Goal: Task Accomplishment & Management: Complete application form

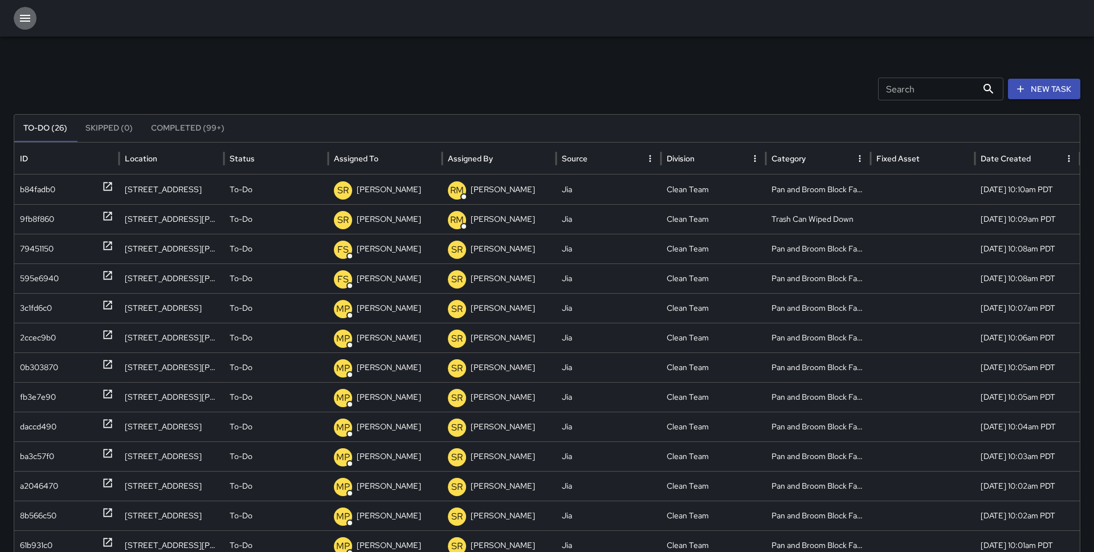
click at [27, 13] on icon "button" at bounding box center [25, 18] width 14 height 14
click at [23, 17] on icon "button" at bounding box center [25, 18] width 14 height 14
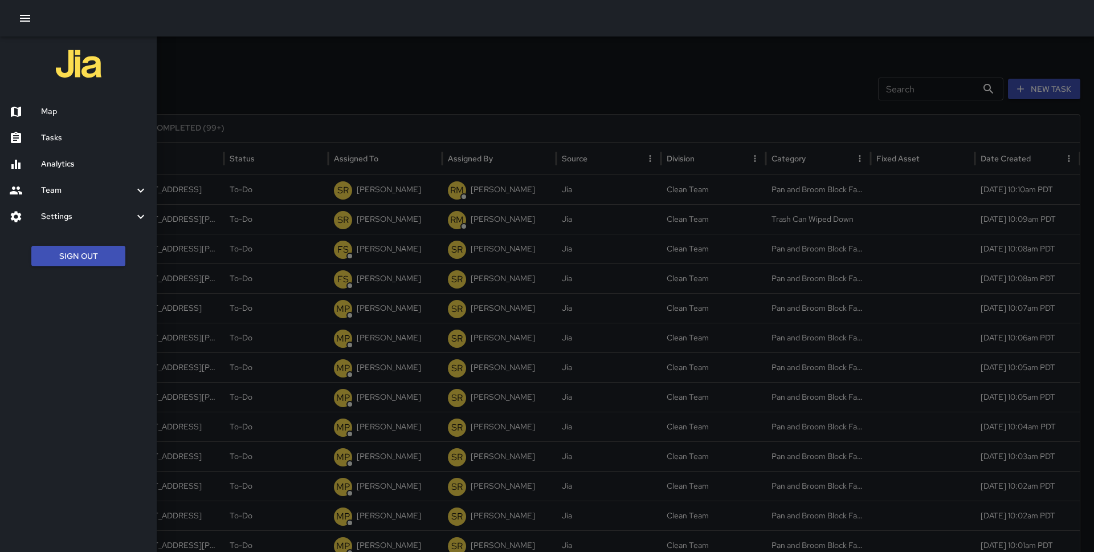
click at [58, 112] on h6 "Map" at bounding box center [94, 111] width 107 height 13
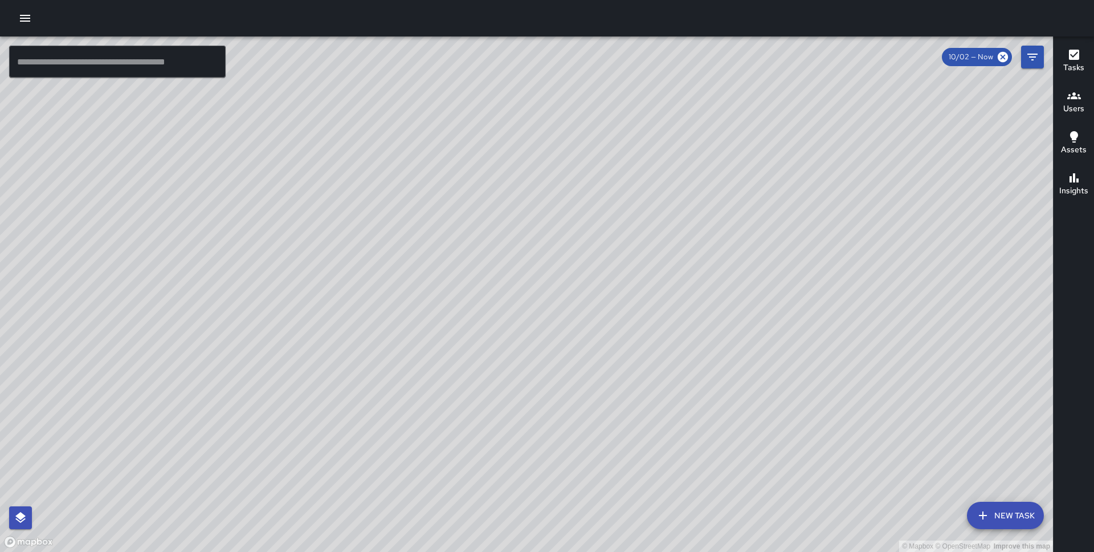
drag, startPoint x: 615, startPoint y: 344, endPoint x: 591, endPoint y: 243, distance: 103.8
click at [591, 243] on div "© Mapbox © OpenStreetMap Improve this map" at bounding box center [526, 293] width 1053 height 515
drag, startPoint x: 421, startPoint y: 137, endPoint x: 445, endPoint y: 258, distance: 122.7
click at [445, 258] on div "© Mapbox © OpenStreetMap Improve this map" at bounding box center [526, 293] width 1053 height 515
drag, startPoint x: 445, startPoint y: 258, endPoint x: 508, endPoint y: 407, distance: 161.9
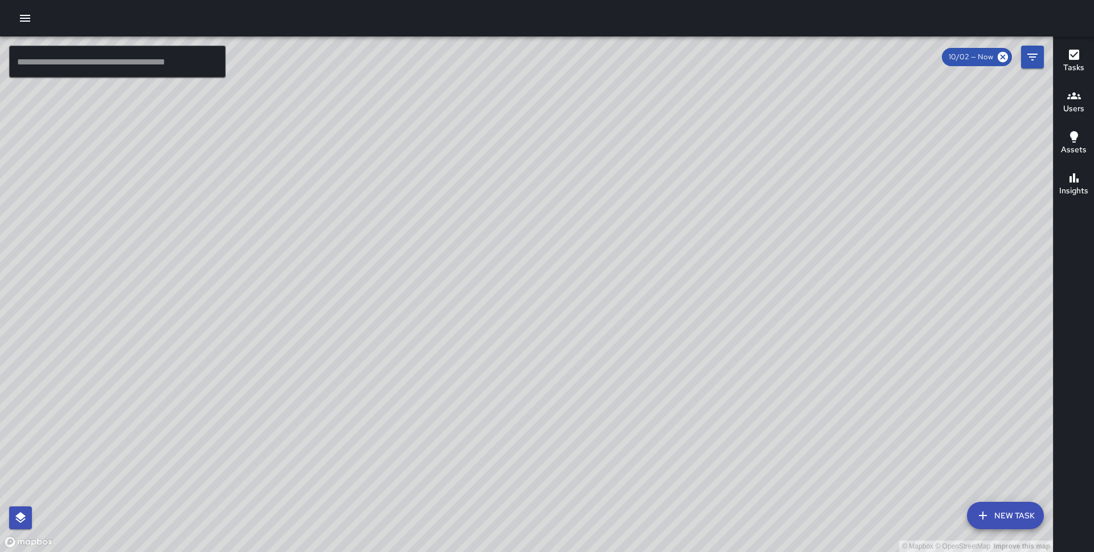
click at [508, 407] on div "© Mapbox © OpenStreetMap Improve this map" at bounding box center [526, 293] width 1053 height 515
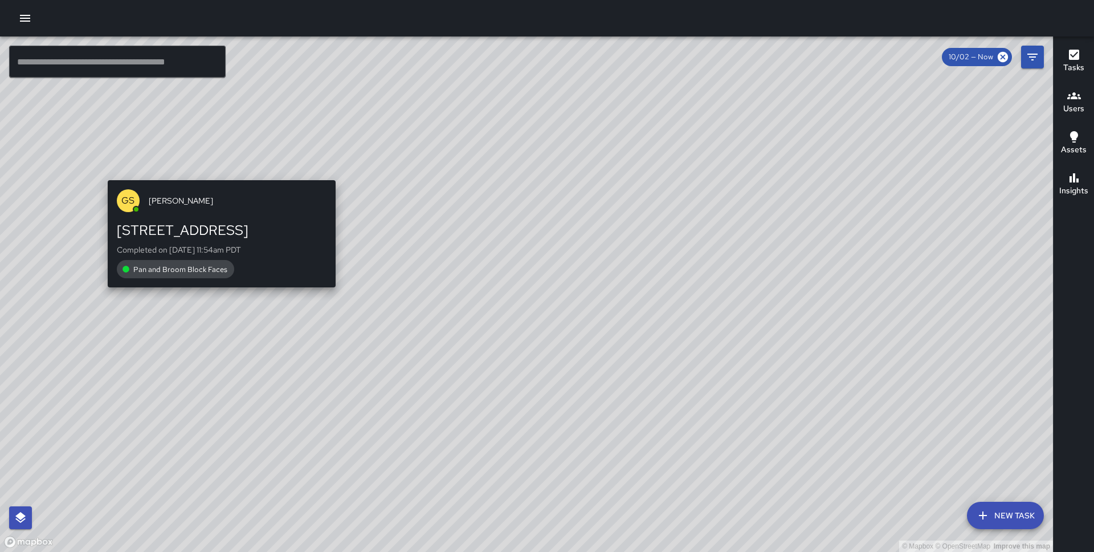
click at [217, 172] on div "© Mapbox © OpenStreetMap Improve this map GS Gregory Scott 592 Pacific Avenue C…" at bounding box center [526, 293] width 1053 height 515
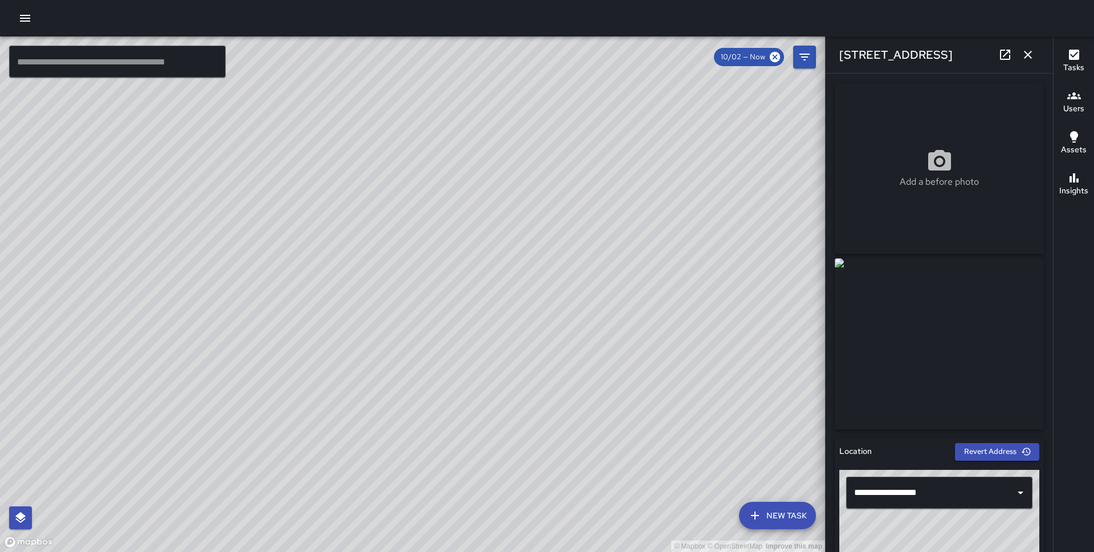
click at [472, 303] on div "© Mapbox © OpenStreetMap Improve this map GS Gregory Scott 559 Pacific Avenue C…" at bounding box center [412, 293] width 825 height 515
click at [352, 281] on div "© Mapbox © OpenStreetMap Improve this map GS Gregory Scott 592 Pacific Avenue C…" at bounding box center [412, 293] width 825 height 515
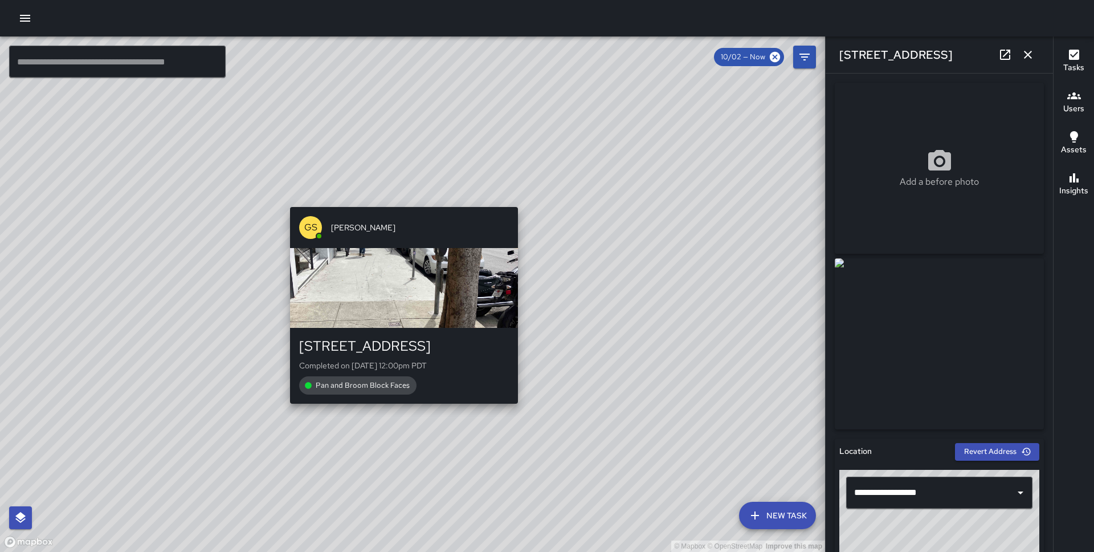
click at [400, 410] on div "© Mapbox © OpenStreetMap Improve this map GS Gregory Scott 916 Kearny Street Co…" at bounding box center [412, 293] width 825 height 515
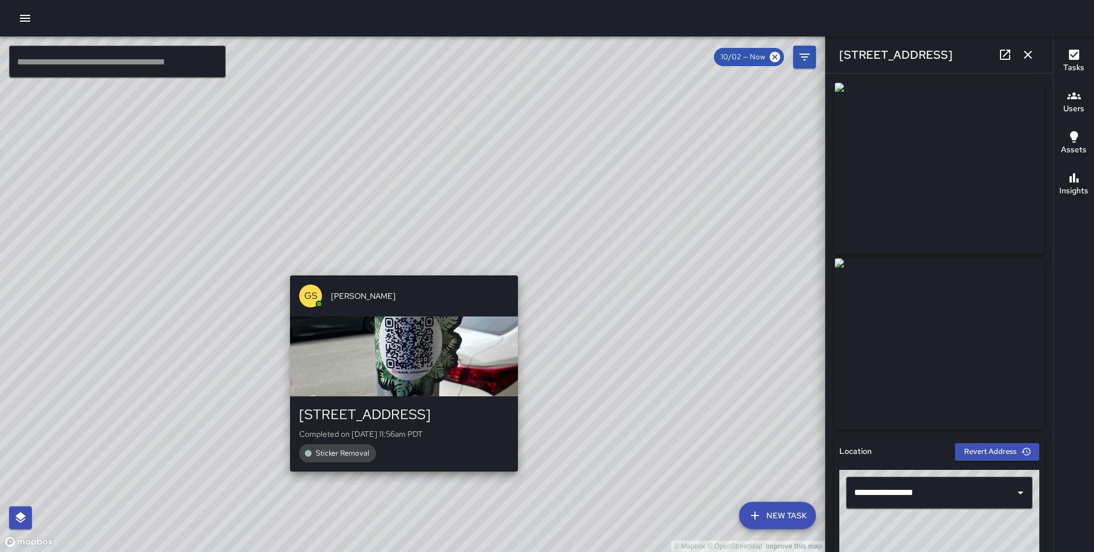
click at [397, 268] on div "© Mapbox © OpenStreetMap Improve this map GS Gregory Scott 145 Columbus Avenue …" at bounding box center [412, 293] width 825 height 515
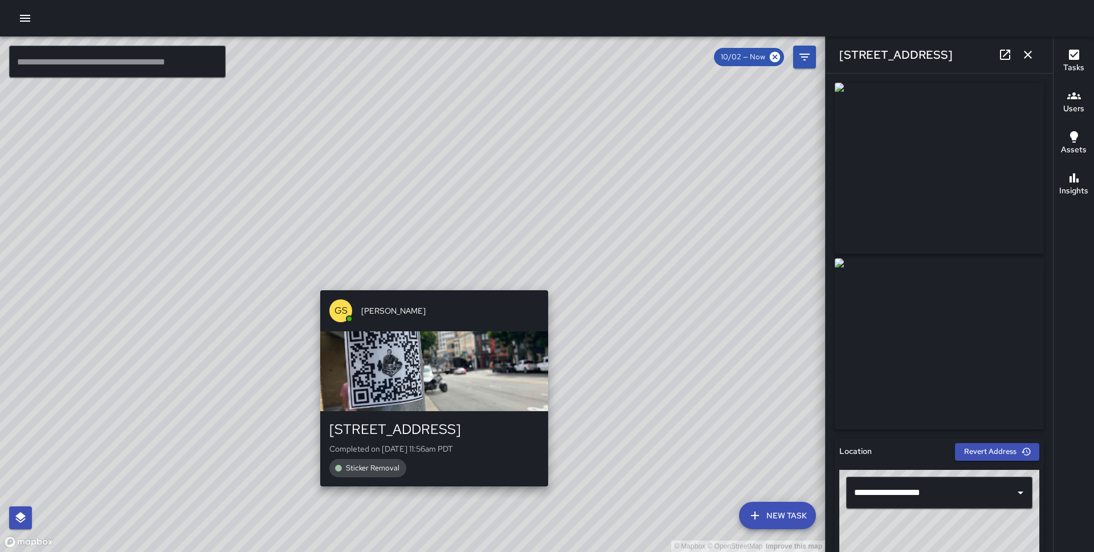
click at [428, 283] on div "© Mapbox © OpenStreetMap Improve this map GS Gregory Scott 145 Columbus Avenue …" at bounding box center [412, 293] width 825 height 515
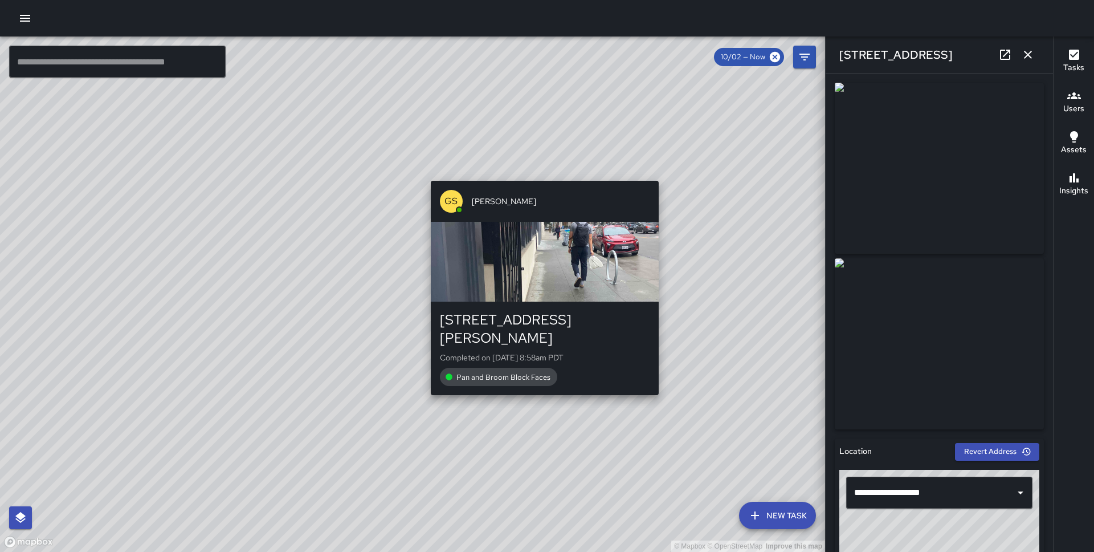
click at [540, 380] on div "GS Gregory Scott 550 Jackson Street Completed on 10/2/2025, 8:58am PDT Pan and …" at bounding box center [544, 287] width 237 height 223
type input "**********"
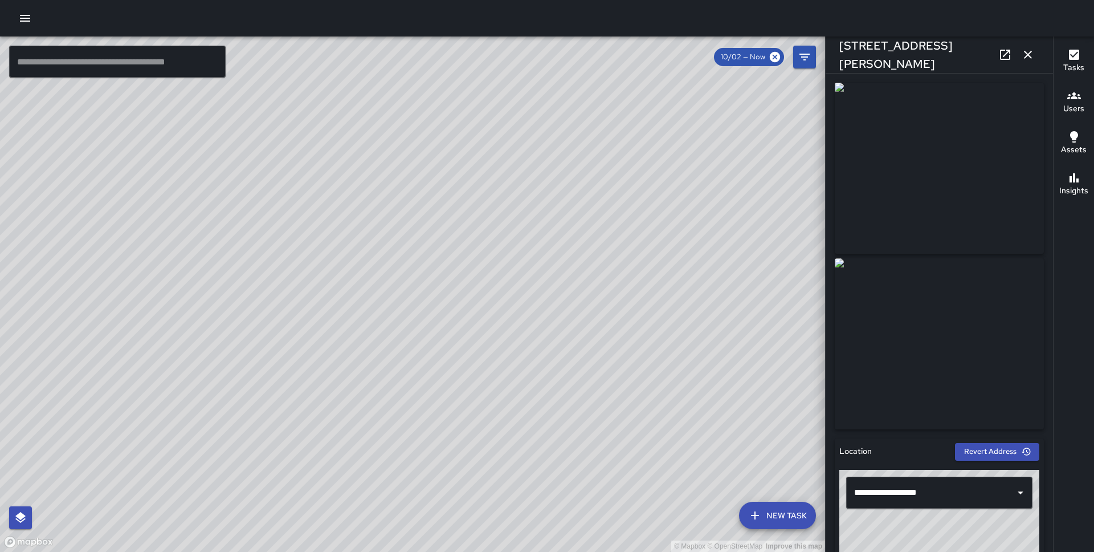
click at [515, 378] on div "© Mapbox © OpenStreetMap Improve this map GS Gregory Scott 701 Montgomery Stree…" at bounding box center [412, 293] width 825 height 515
type input "**********"
click at [38, 14] on div at bounding box center [547, 18] width 1094 height 36
click at [25, 19] on icon "button" at bounding box center [25, 18] width 14 height 14
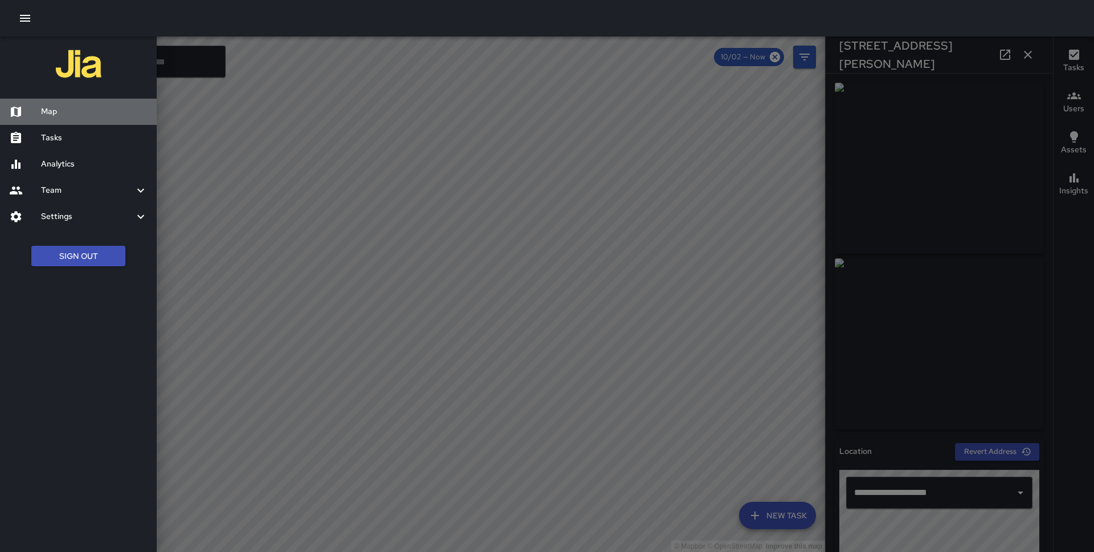
click at [75, 105] on h6 "Map" at bounding box center [94, 111] width 107 height 13
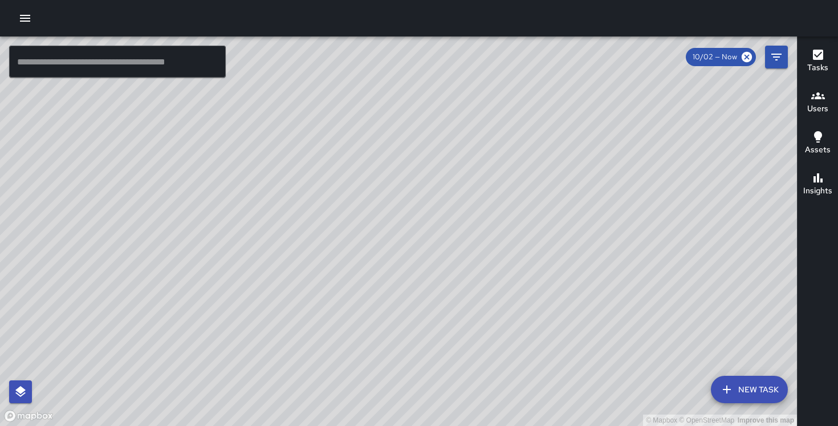
drag, startPoint x: 210, startPoint y: 310, endPoint x: 247, endPoint y: 185, distance: 130.3
click at [247, 185] on div "© Mapbox © OpenStreetMap Improve this map" at bounding box center [398, 230] width 797 height 389
drag, startPoint x: 391, startPoint y: 99, endPoint x: 397, endPoint y: 214, distance: 115.2
click at [397, 214] on div "© Mapbox © OpenStreetMap Improve this map" at bounding box center [398, 230] width 797 height 389
drag, startPoint x: 510, startPoint y: 156, endPoint x: 493, endPoint y: 246, distance: 91.1
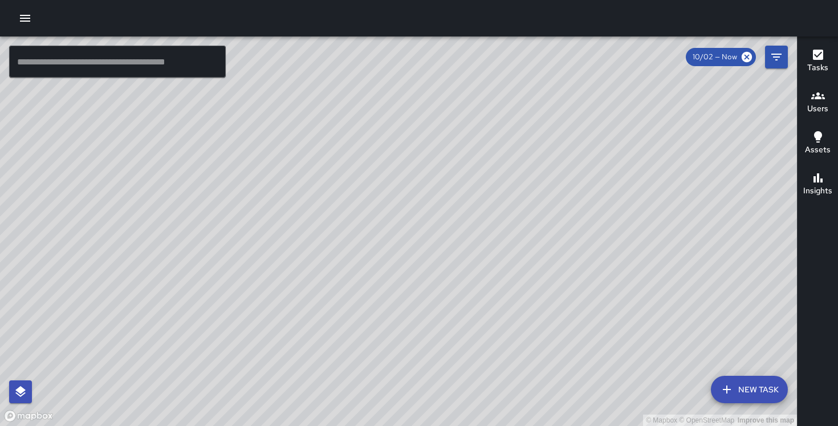
click at [493, 246] on div "© Mapbox © OpenStreetMap Improve this map" at bounding box center [398, 230] width 797 height 389
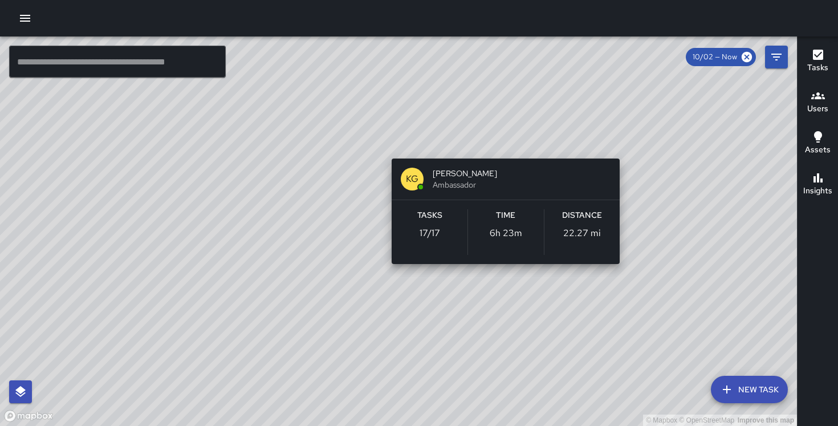
click at [501, 142] on div "© Mapbox © OpenStreetMap Improve this map KG Keonte Gibson Ambassador Tasks 17 …" at bounding box center [398, 230] width 797 height 389
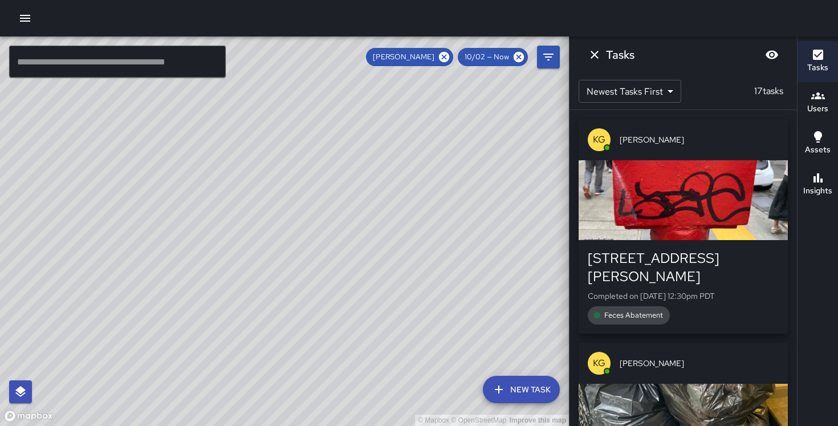
drag, startPoint x: 504, startPoint y: 202, endPoint x: 412, endPoint y: 271, distance: 114.8
click at [412, 271] on div "© Mapbox © OpenStreetMap Improve this map" at bounding box center [284, 230] width 569 height 389
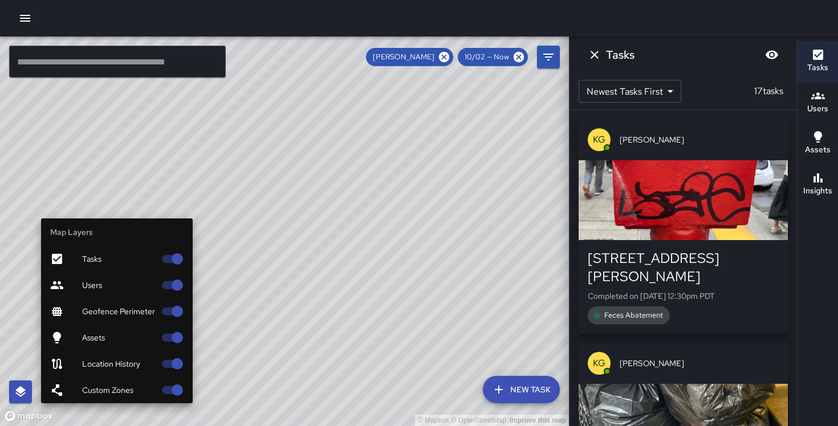
click at [26, 386] on icon "button" at bounding box center [21, 392] width 14 height 14
click at [144, 383] on div "Custom Zones" at bounding box center [117, 390] width 152 height 26
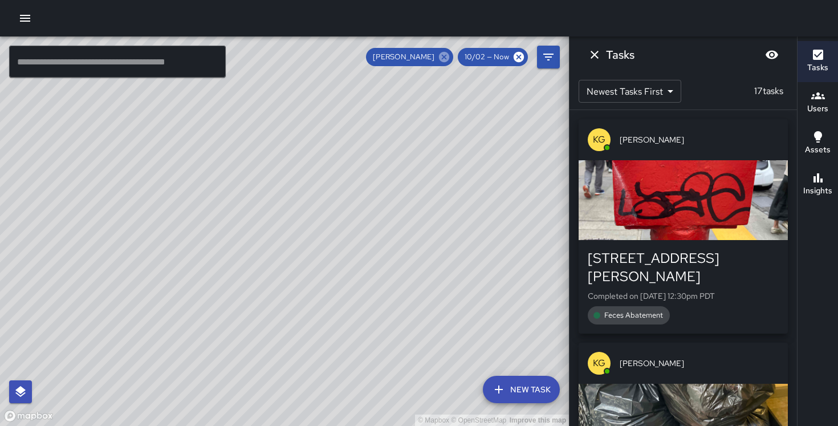
click at [449, 56] on icon at bounding box center [444, 57] width 10 height 10
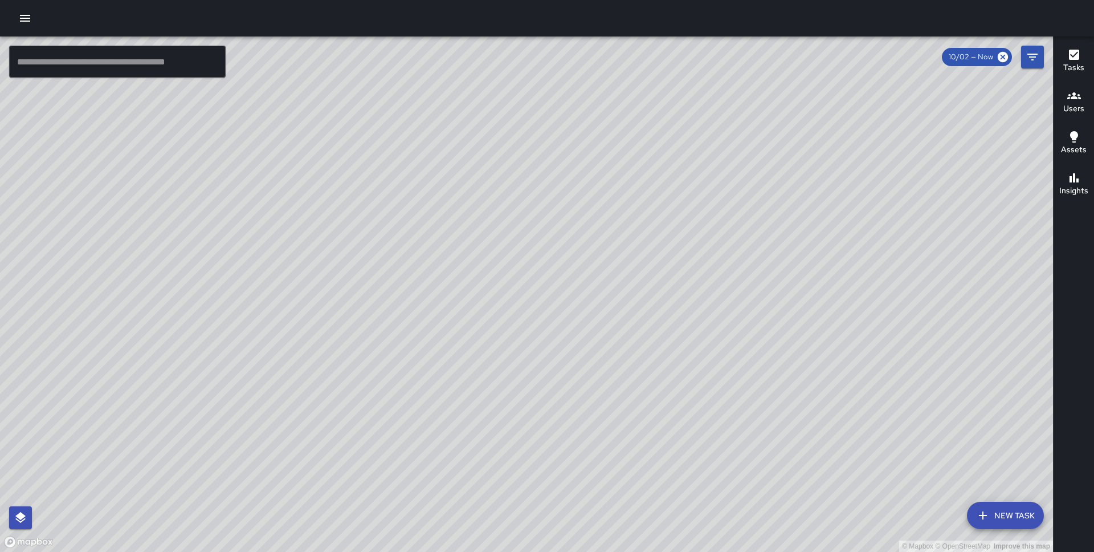
click at [1002, 511] on button "New Task" at bounding box center [1005, 514] width 77 height 27
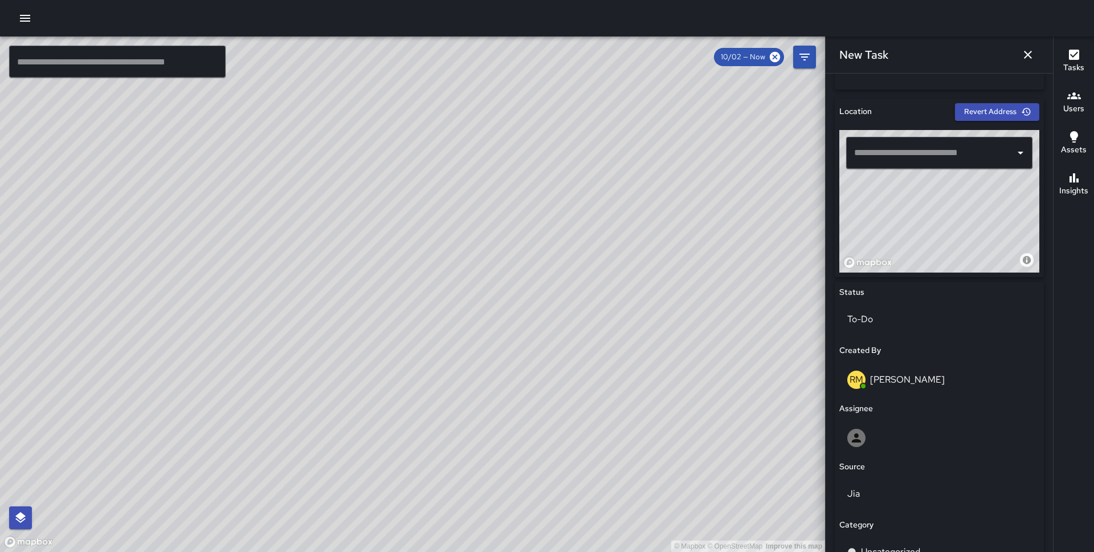
scroll to position [338, 0]
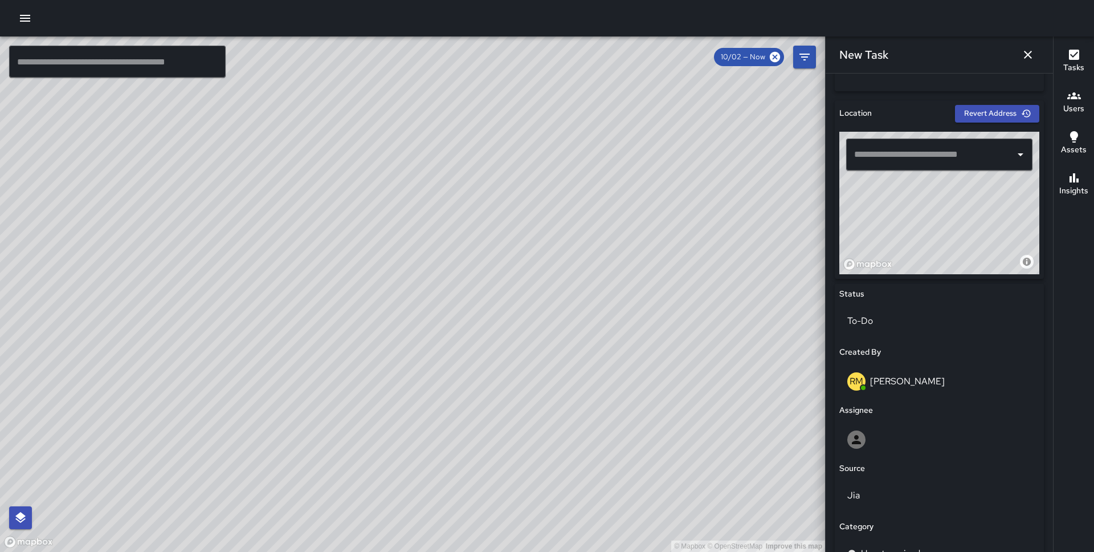
click at [900, 146] on input "text" at bounding box center [930, 155] width 159 height 22
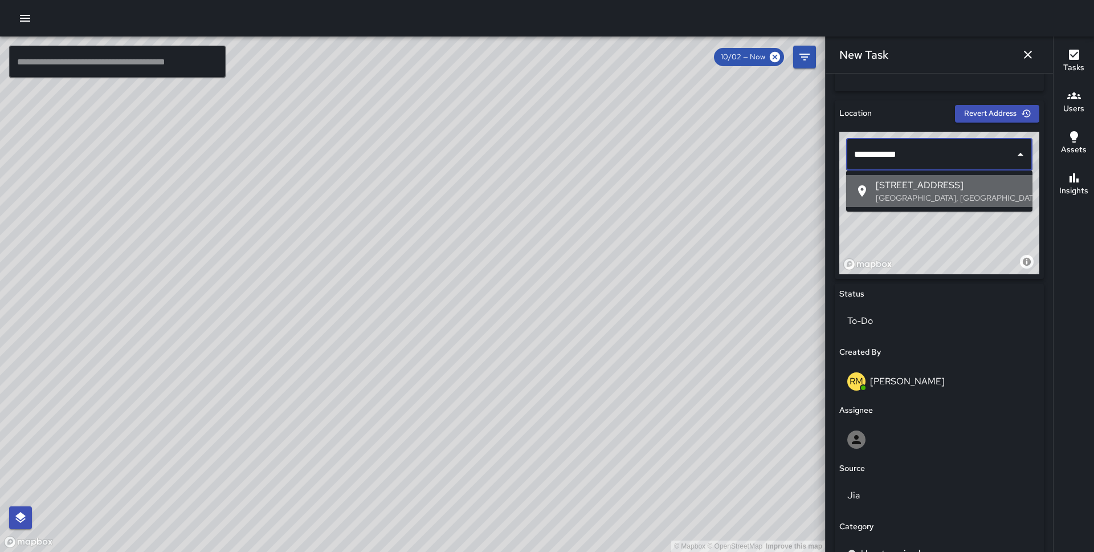
click at [896, 183] on span "560 Sacramento Street" at bounding box center [950, 185] width 148 height 14
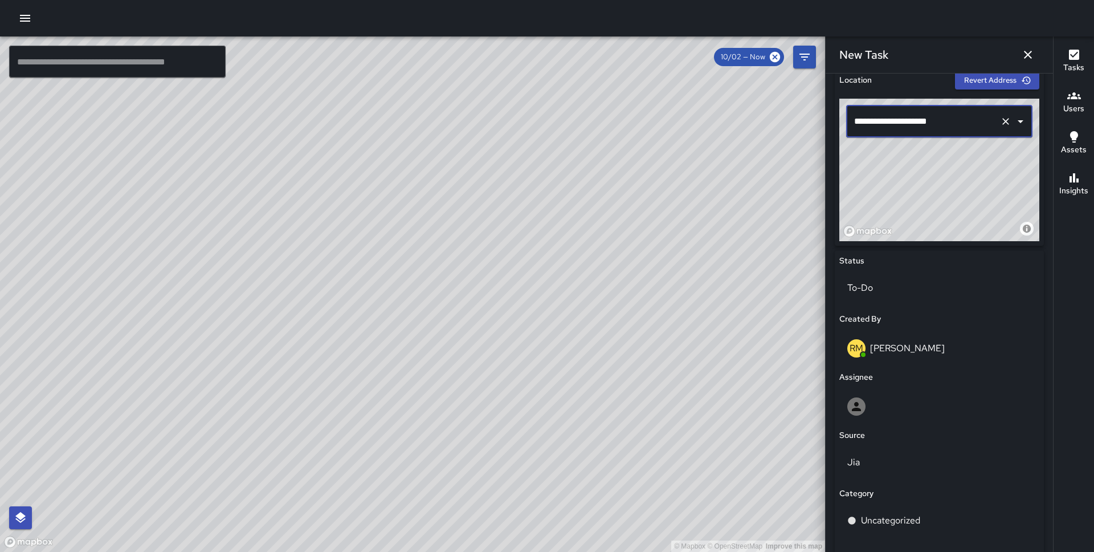
scroll to position [376, 0]
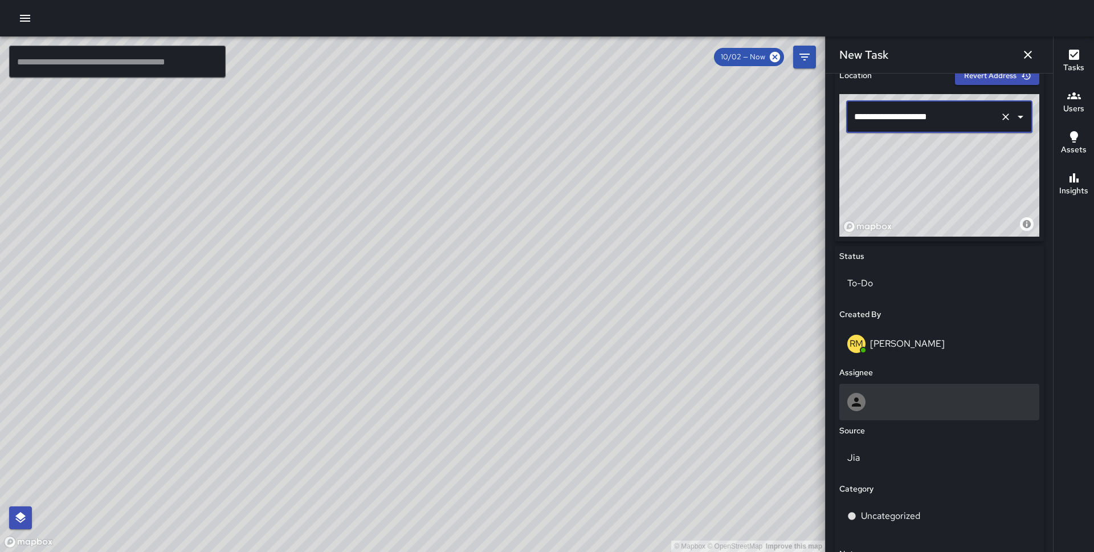
type input "**********"
click at [898, 402] on div at bounding box center [939, 402] width 184 height 18
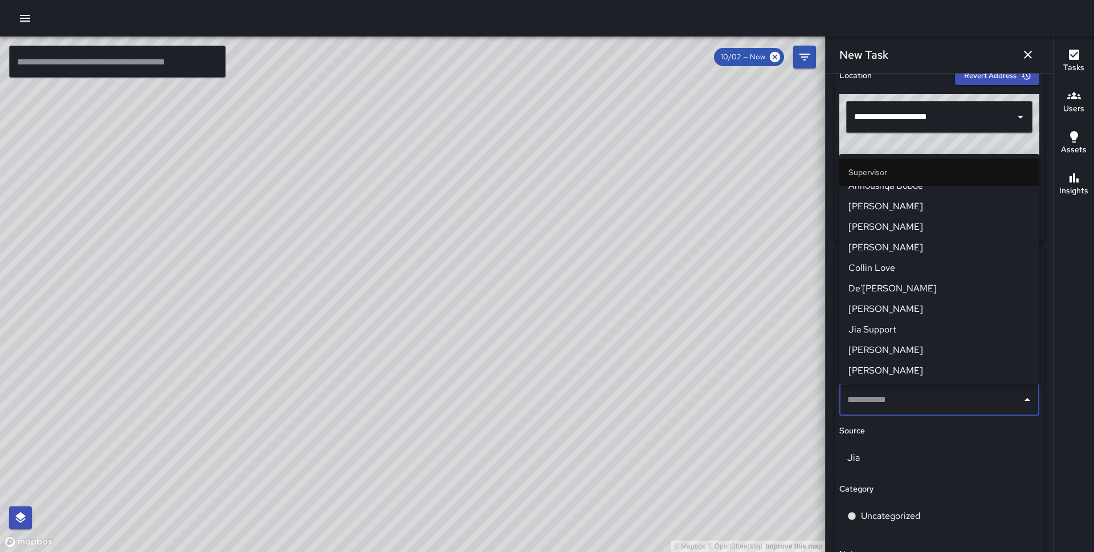
scroll to position [878, 0]
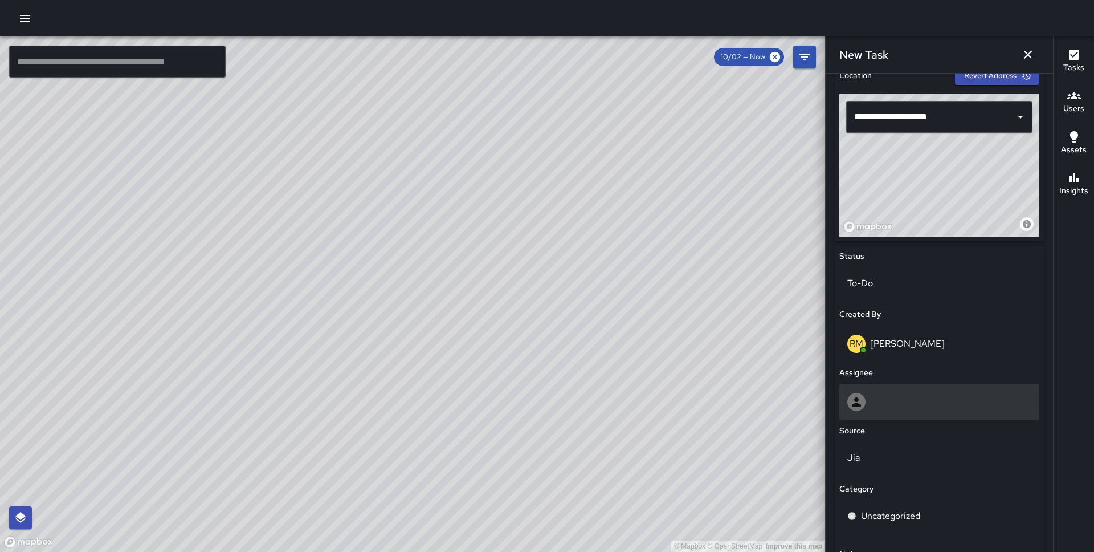
click at [888, 402] on div at bounding box center [939, 402] width 184 height 18
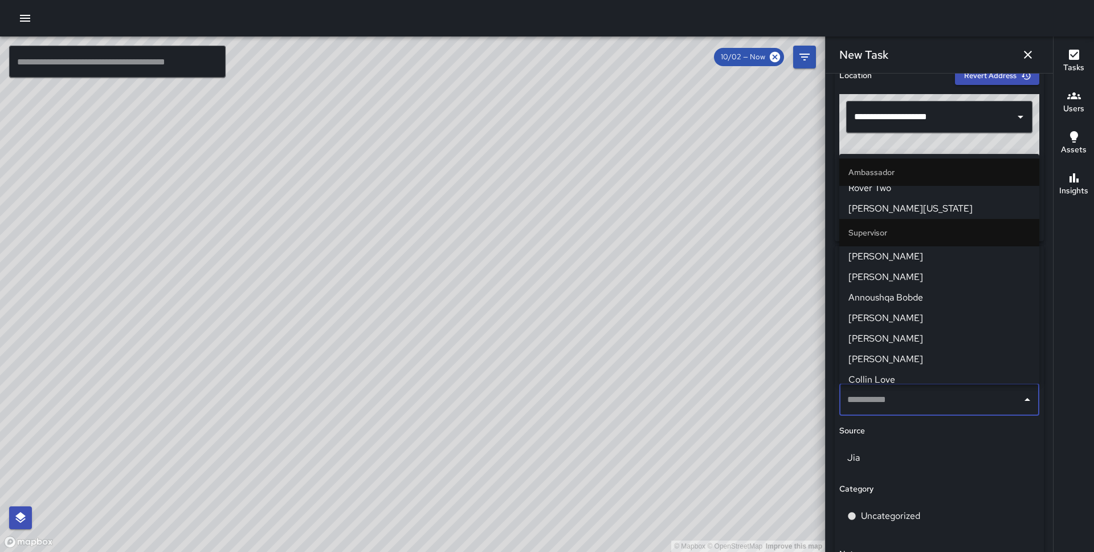
scroll to position [983, 0]
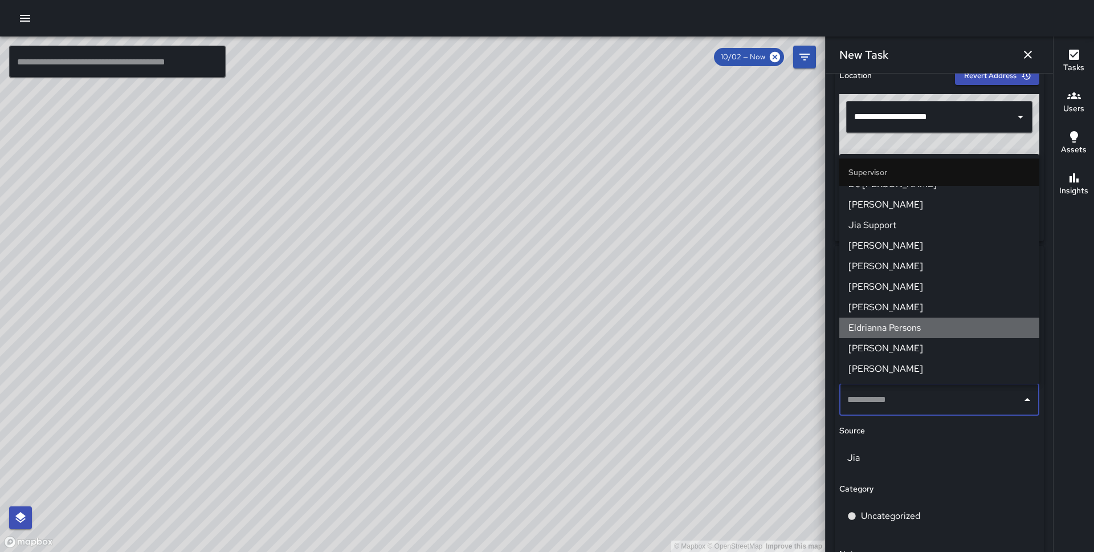
click at [908, 328] on span "Eldrianna Persons" at bounding box center [939, 328] width 182 height 14
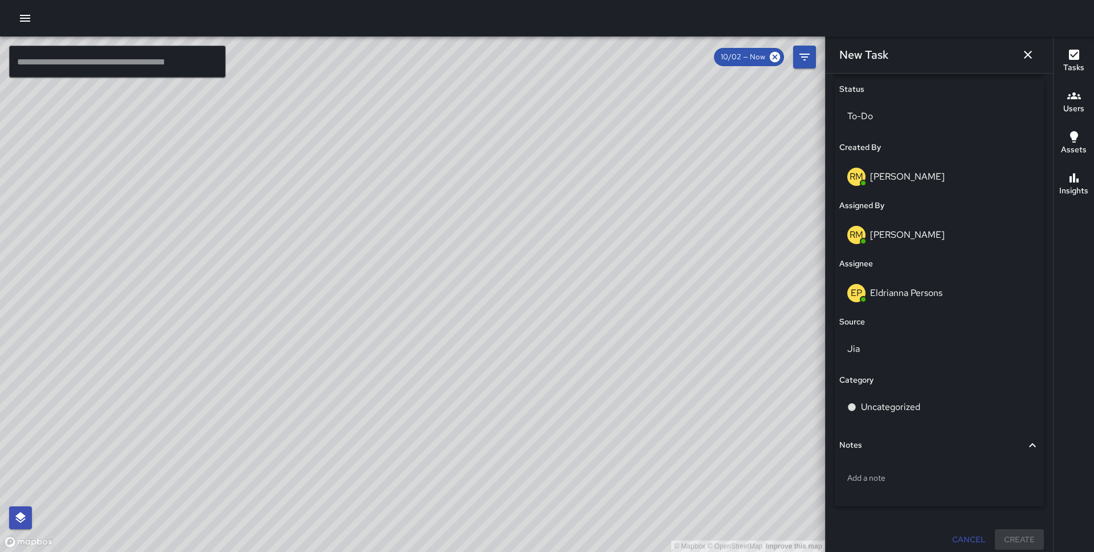
scroll to position [543, 0]
click at [906, 402] on p "Uncategorized" at bounding box center [890, 406] width 59 height 14
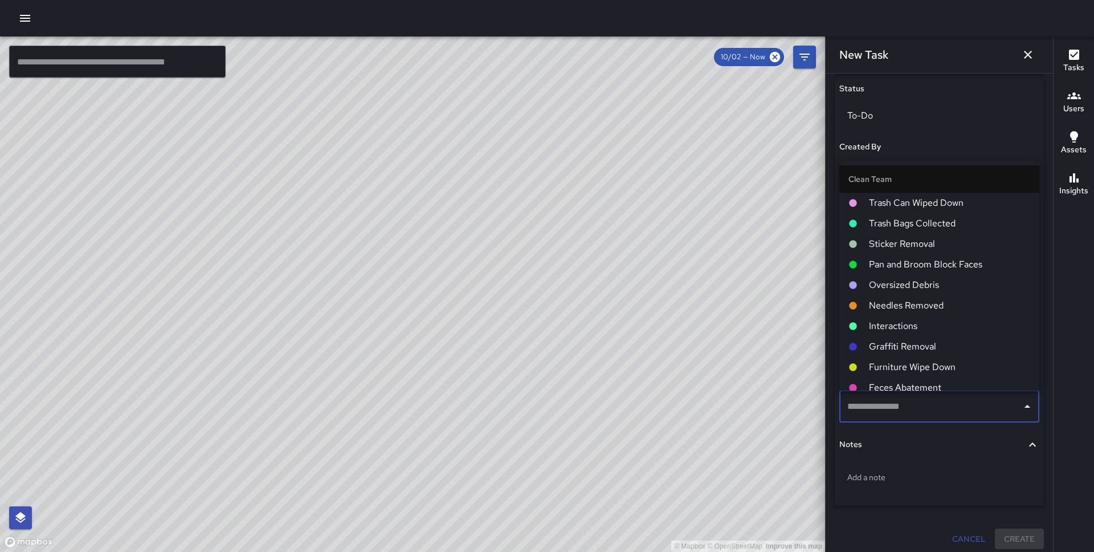
click at [929, 262] on span "Pan and Broom Block Faces" at bounding box center [949, 265] width 161 height 14
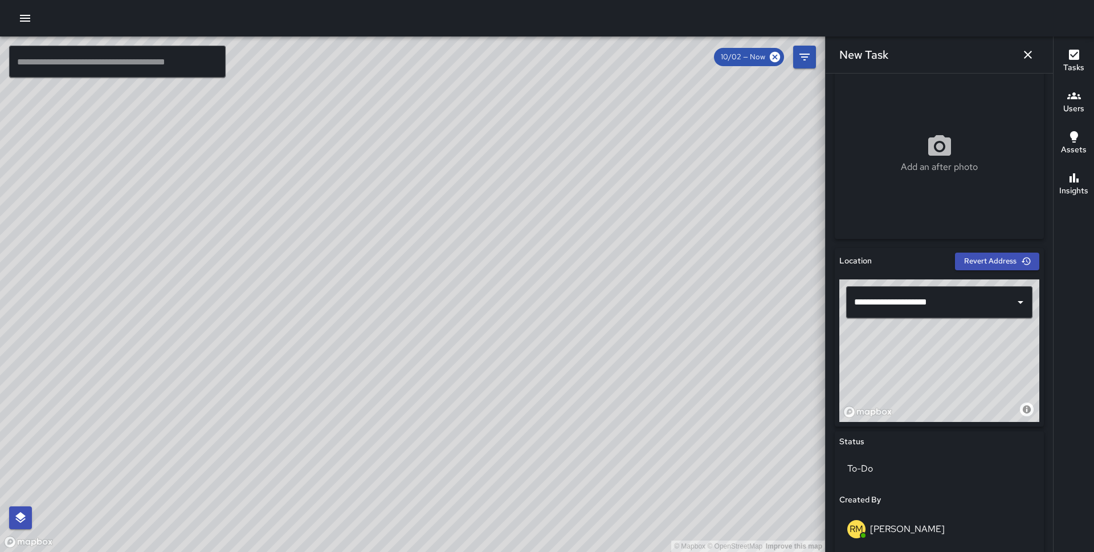
scroll to position [549, 0]
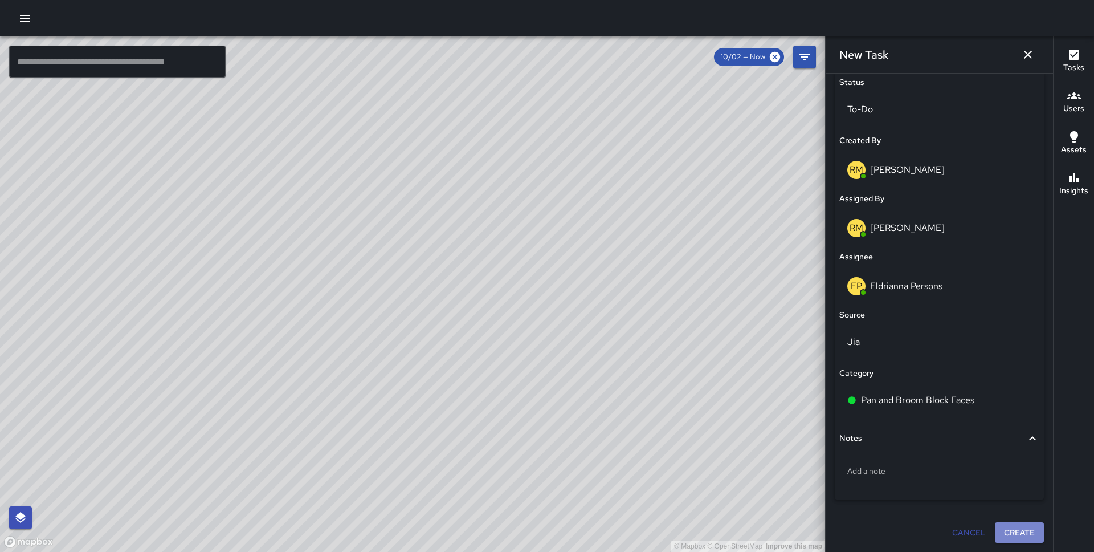
click at [1010, 529] on button "Create" at bounding box center [1019, 532] width 49 height 21
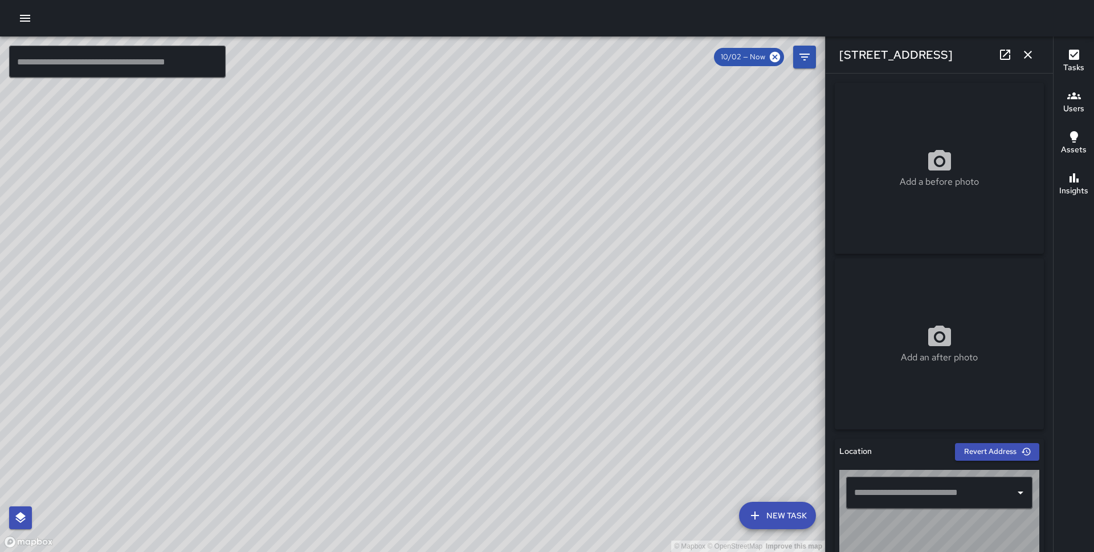
type input "**********"
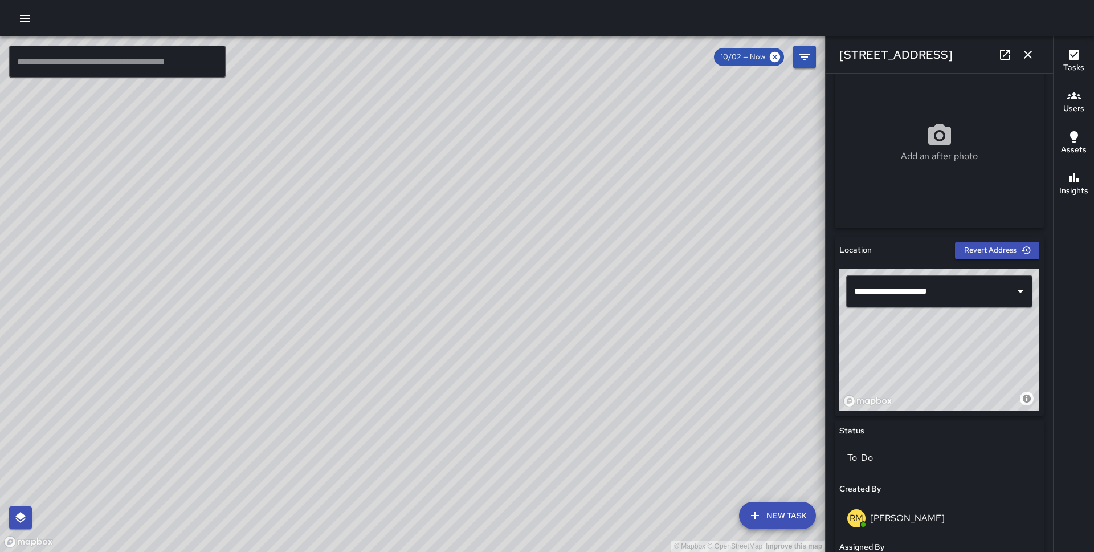
scroll to position [203, 0]
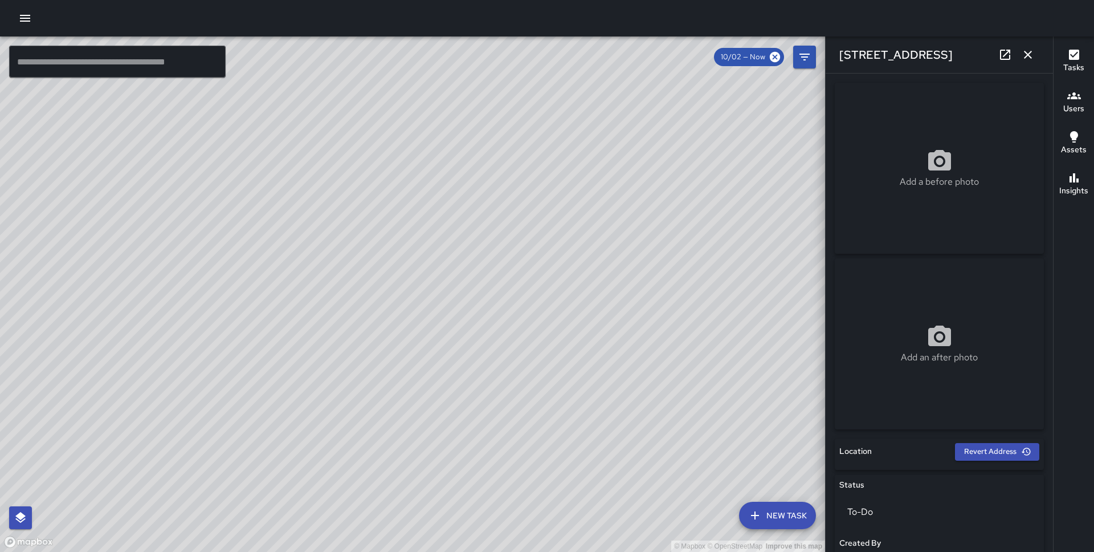
drag, startPoint x: 888, startPoint y: 372, endPoint x: 994, endPoint y: 298, distance: 129.5
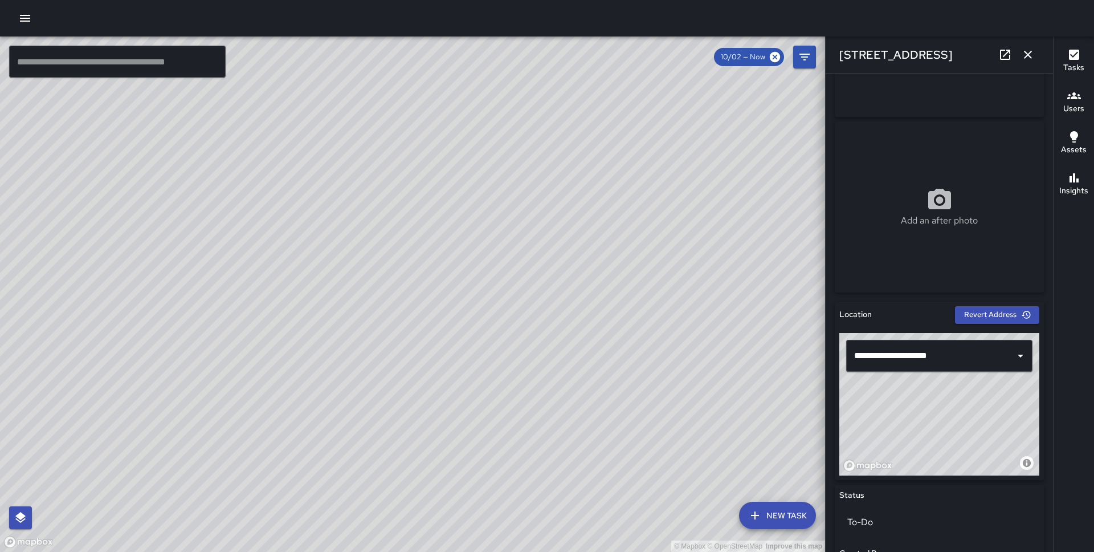
scroll to position [214, 0]
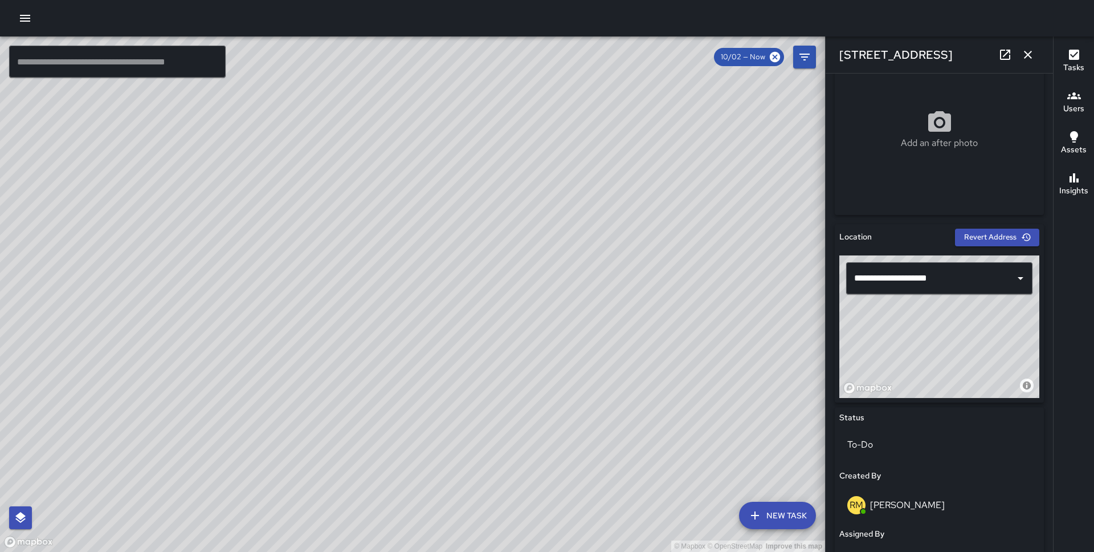
drag, startPoint x: 886, startPoint y: 366, endPoint x: 969, endPoint y: 350, distance: 85.3
click at [969, 350] on div "© Mapbox © OpenStreetMap Improve this map" at bounding box center [939, 326] width 200 height 142
drag, startPoint x: 864, startPoint y: 358, endPoint x: 1053, endPoint y: 321, distance: 192.8
click at [1053, 321] on div "© Mapbox © OpenStreetMap Improve this map ​ New Task 10/02 — Now Map Layers Tas…" at bounding box center [547, 293] width 1094 height 515
drag, startPoint x: 894, startPoint y: 356, endPoint x: 1089, endPoint y: 233, distance: 230.2
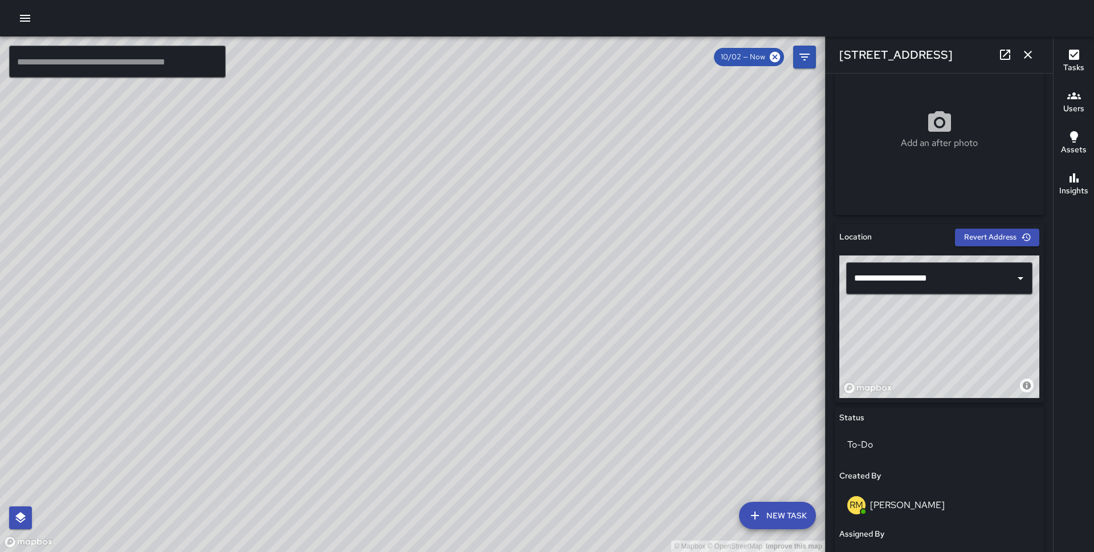
click at [1089, 233] on div "© Mapbox © OpenStreetMap Improve this map ​ New Task 10/02 — Now Map Layers Tas…" at bounding box center [547, 293] width 1094 height 515
type input "**********"
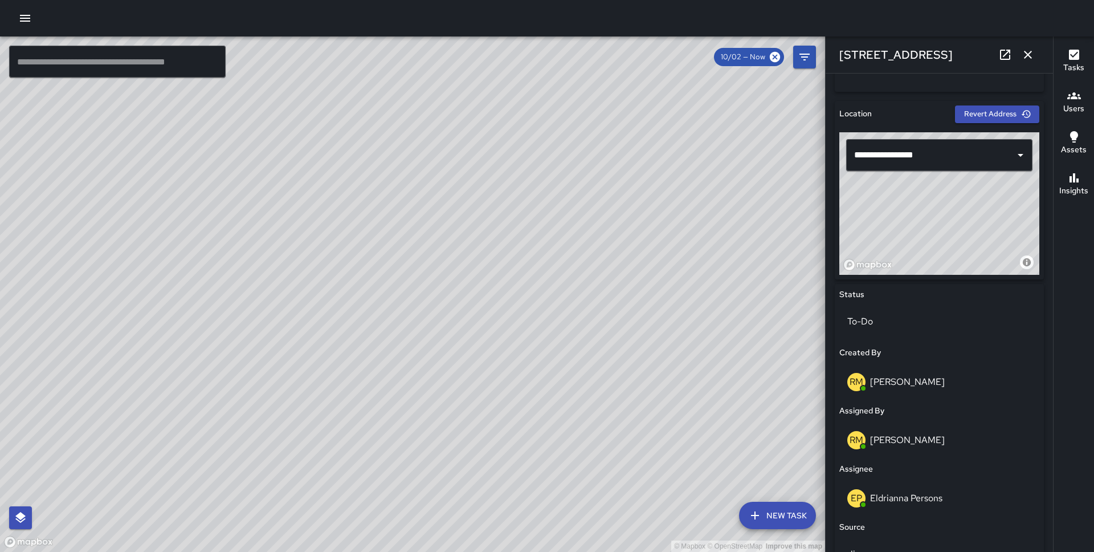
scroll to position [340, 0]
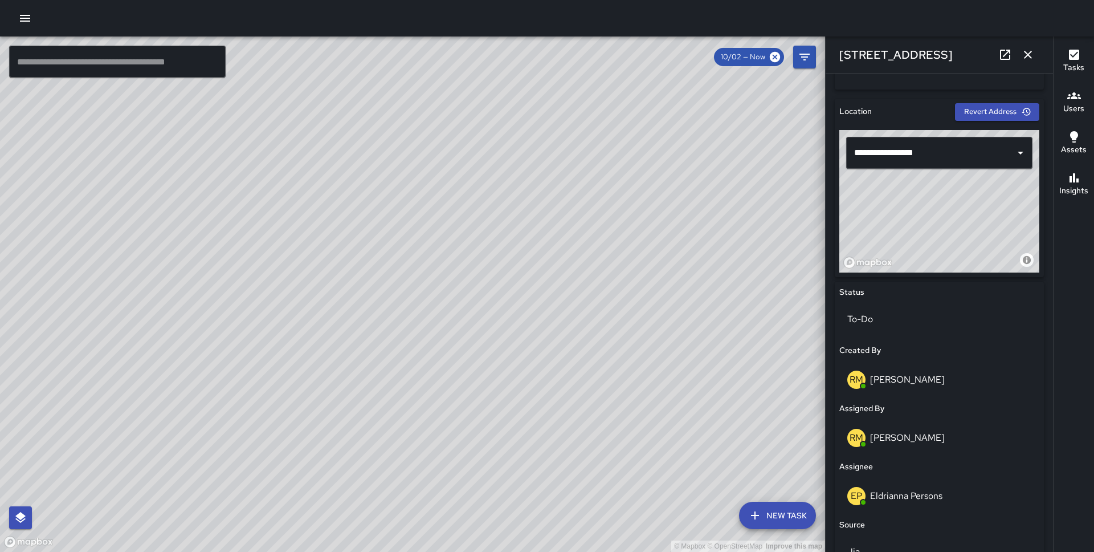
drag, startPoint x: 974, startPoint y: 219, endPoint x: 959, endPoint y: 203, distance: 22.2
click at [959, 203] on div "© Mapbox © OpenStreetMap Improve this map" at bounding box center [939, 201] width 200 height 142
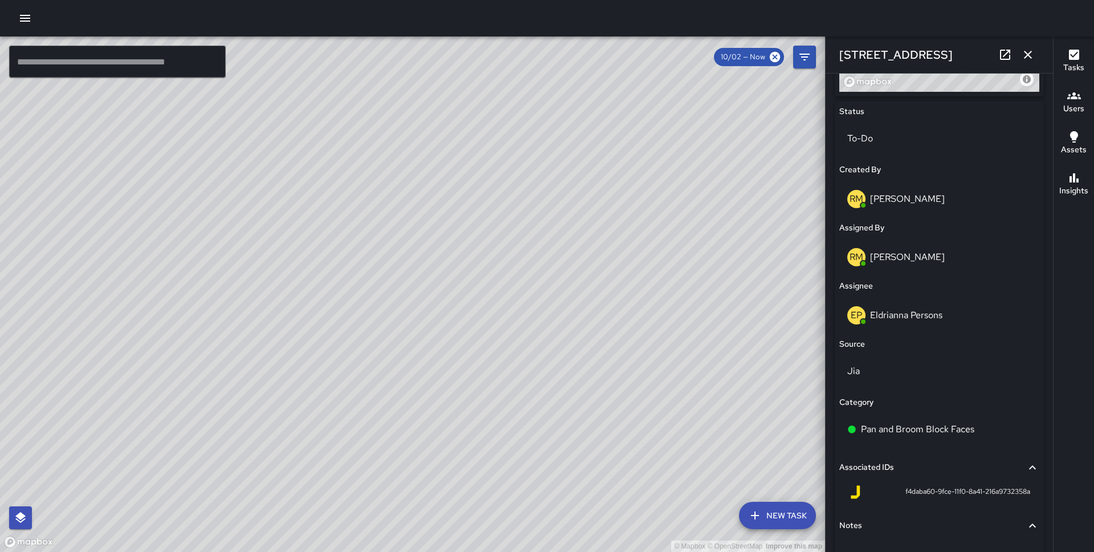
scroll to position [589, 0]
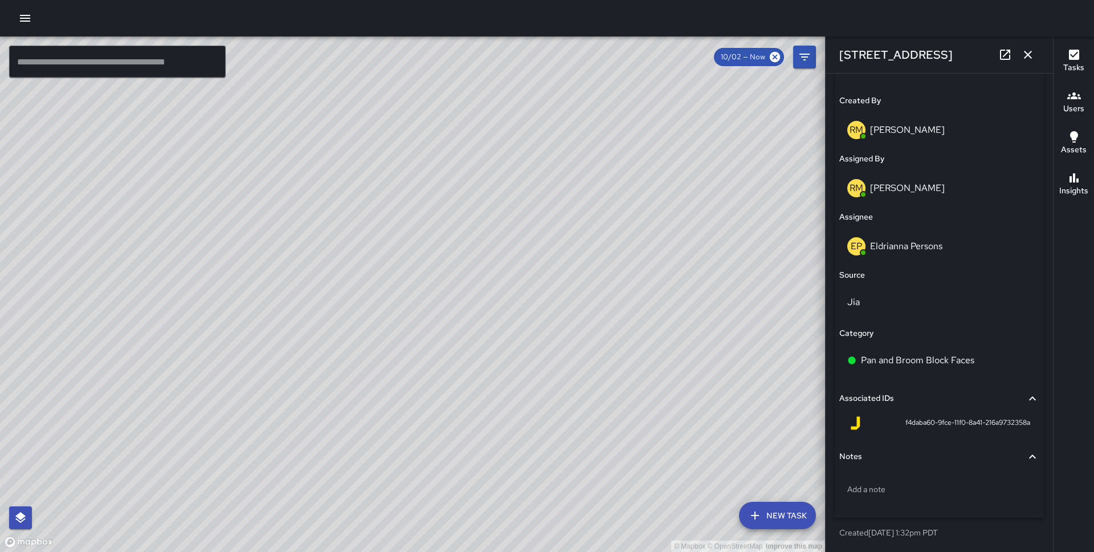
drag, startPoint x: 318, startPoint y: 415, endPoint x: 309, endPoint y: 299, distance: 117.1
click at [309, 299] on div "© Mapbox © OpenStreetMap Improve this map" at bounding box center [412, 293] width 825 height 515
click at [1025, 52] on icon "button" at bounding box center [1028, 55] width 8 height 8
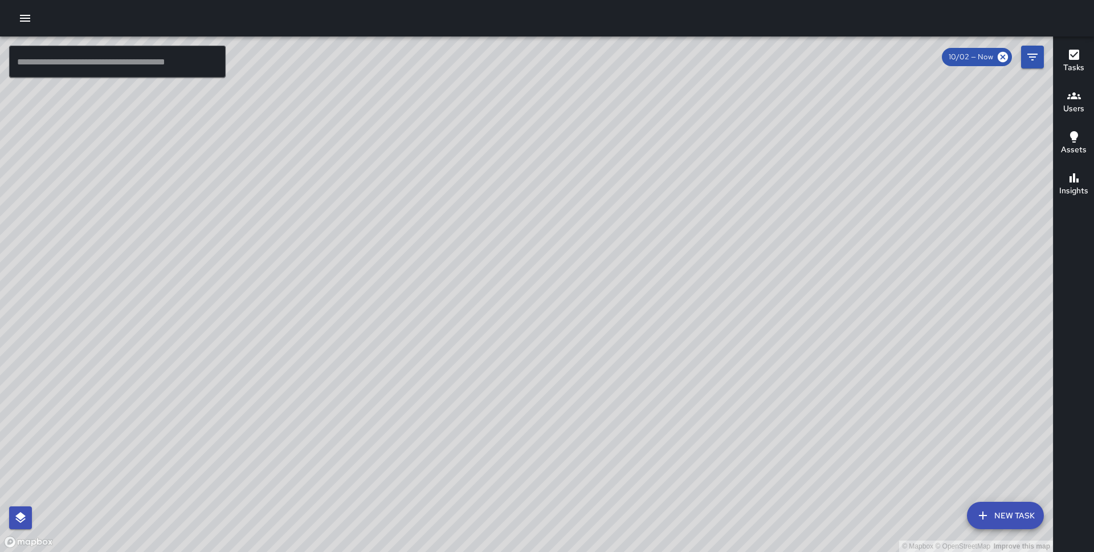
click at [998, 519] on button "New Task" at bounding box center [1005, 514] width 77 height 27
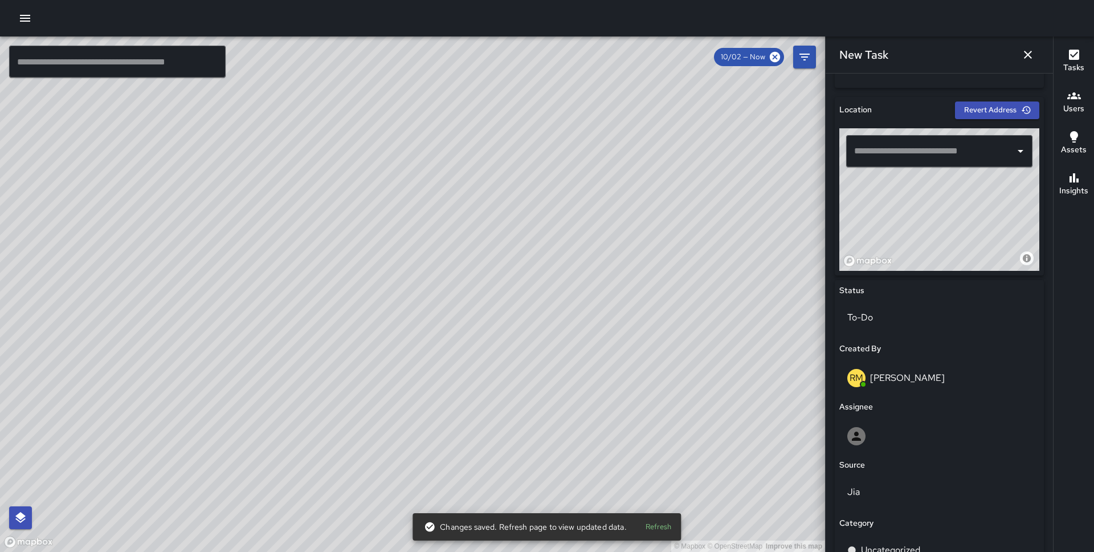
scroll to position [340, 0]
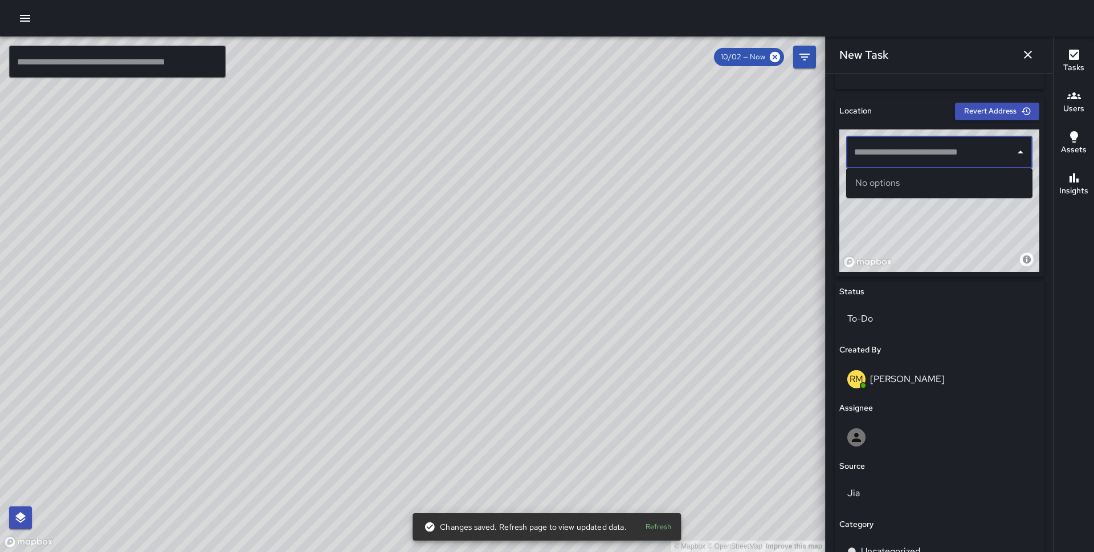
click at [900, 152] on input "text" at bounding box center [930, 152] width 159 height 22
click at [922, 190] on p "San Francisco, CA, USA" at bounding box center [950, 195] width 148 height 11
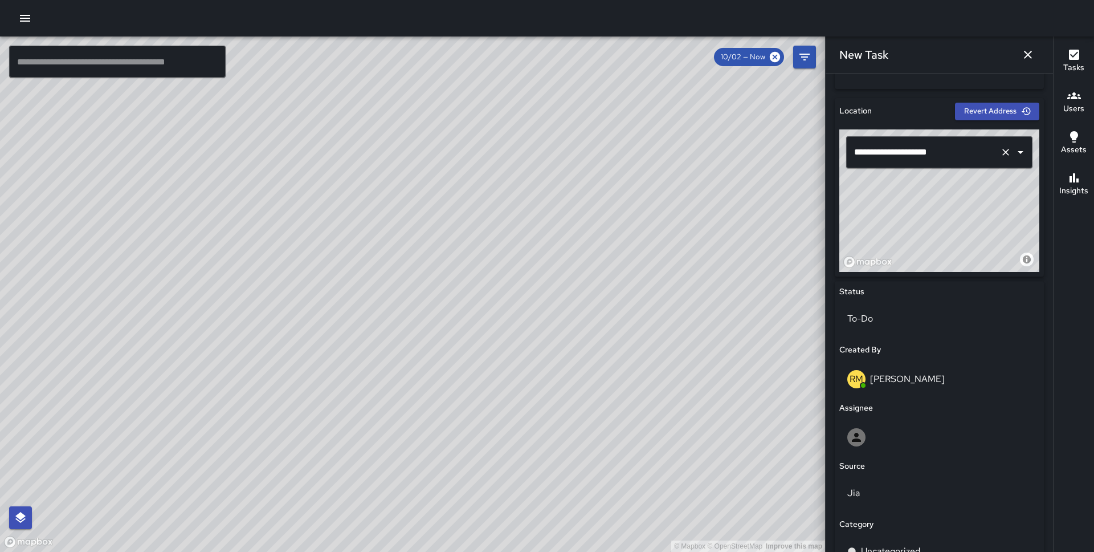
drag, startPoint x: 934, startPoint y: 222, endPoint x: 905, endPoint y: 152, distance: 76.4
click at [905, 152] on div "**********" at bounding box center [939, 200] width 200 height 142
type input "**********"
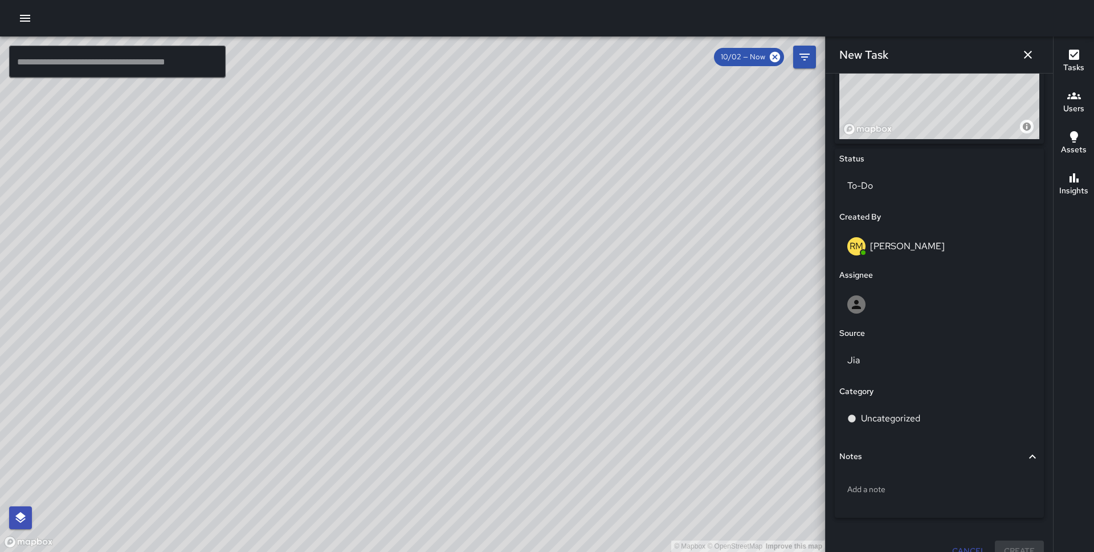
scroll to position [476, 0]
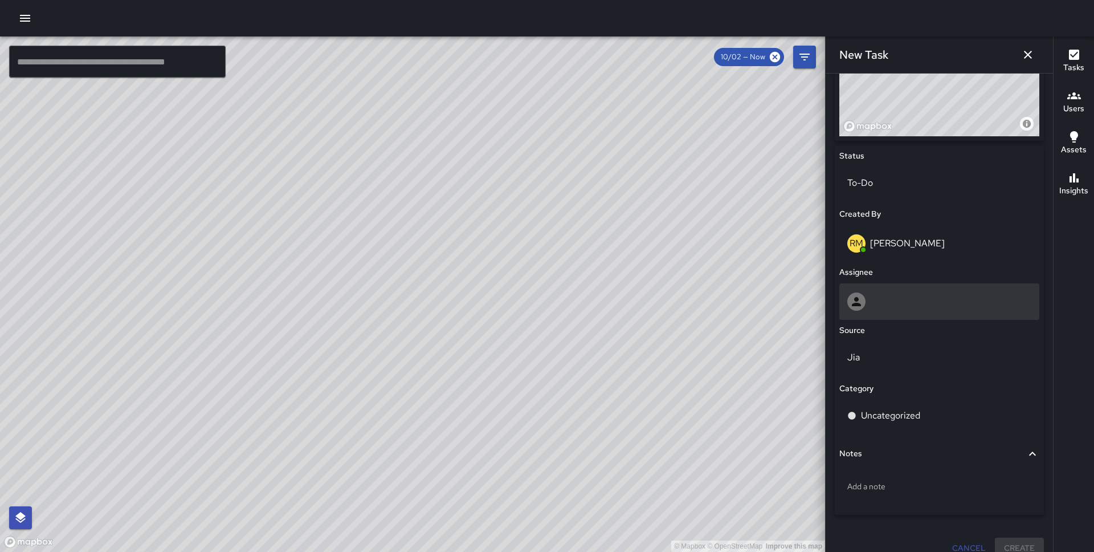
click at [932, 304] on div at bounding box center [939, 301] width 184 height 18
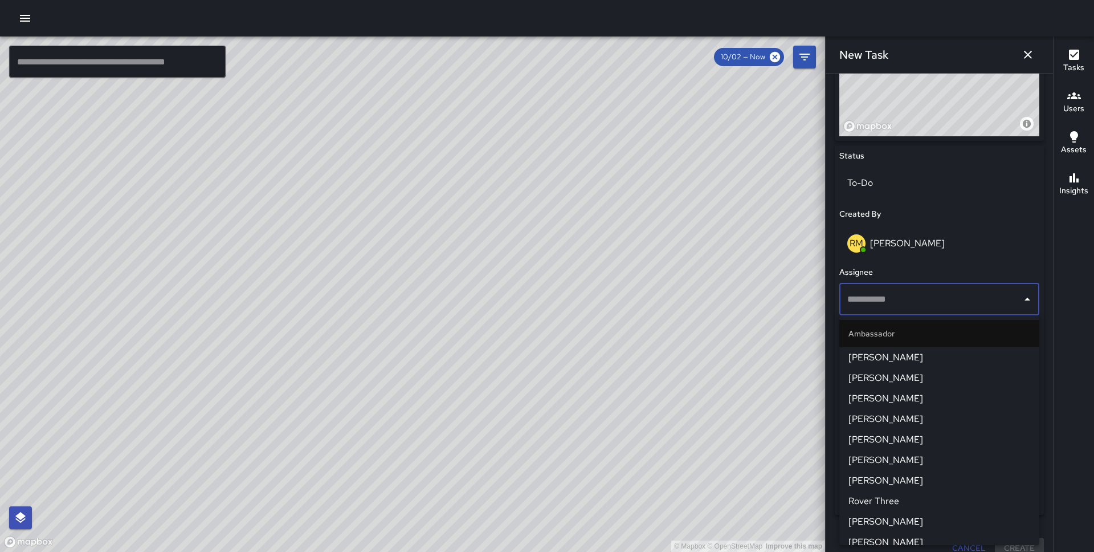
scroll to position [983, 0]
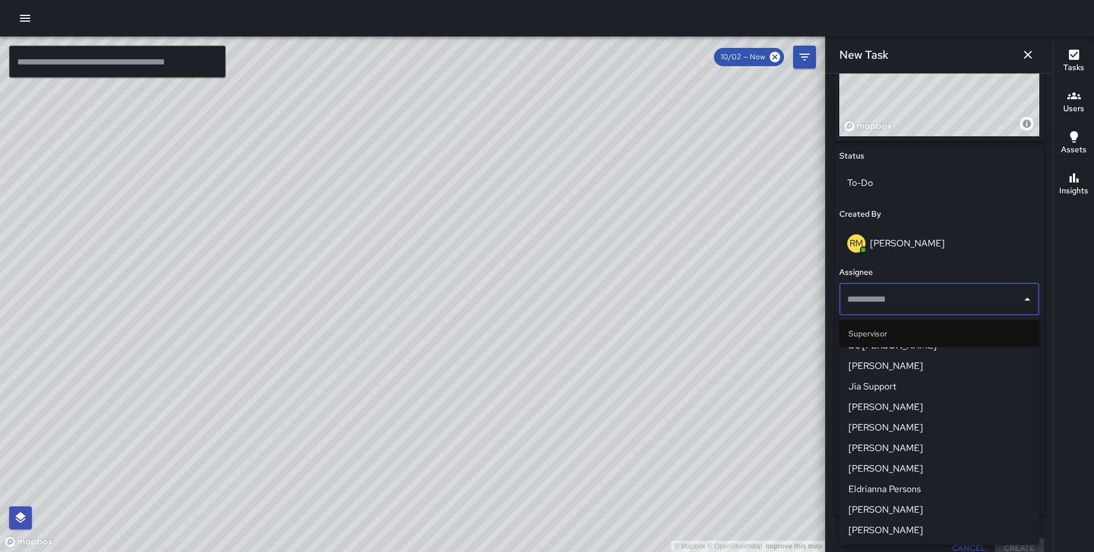
click at [915, 493] on span "Eldrianna Persons" at bounding box center [939, 489] width 182 height 14
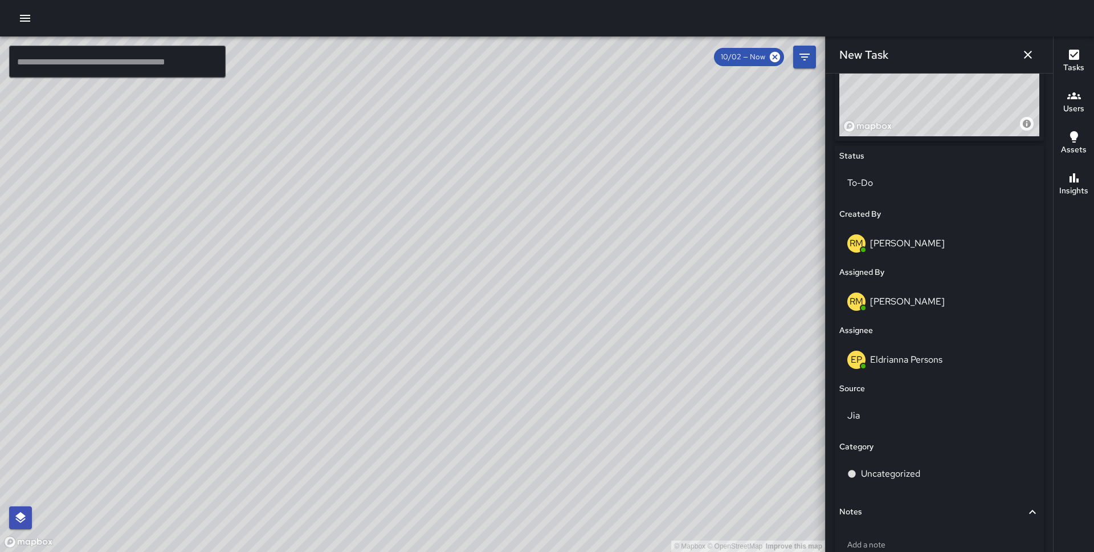
scroll to position [549, 0]
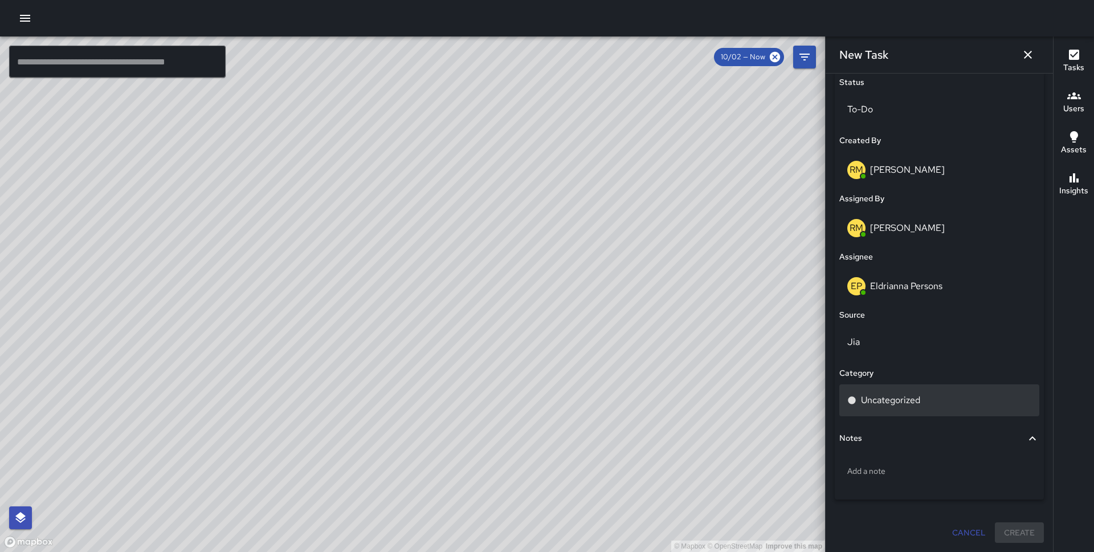
click at [929, 405] on div "Uncategorized" at bounding box center [939, 400] width 184 height 14
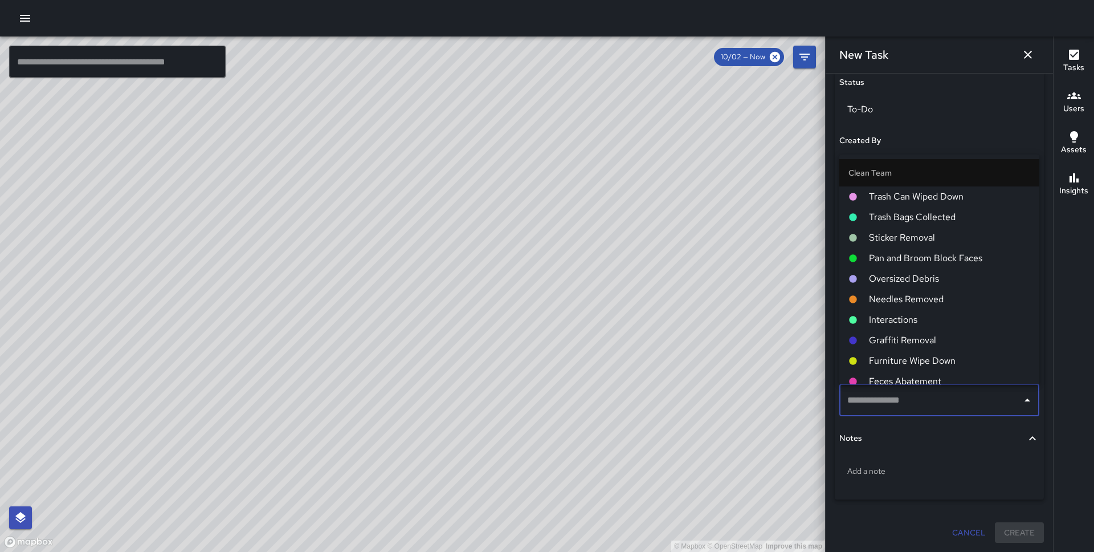
scroll to position [17, 0]
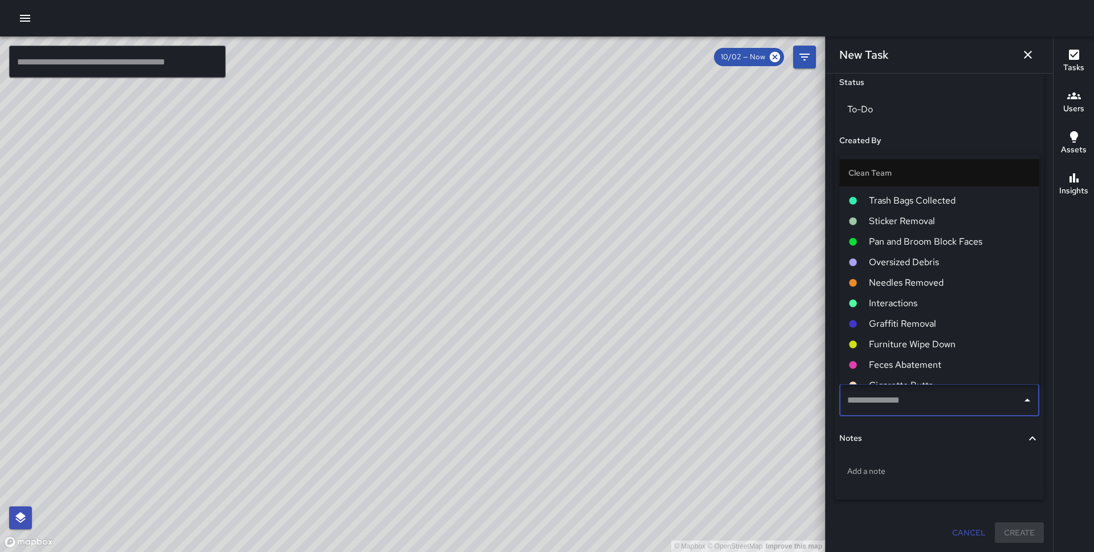
click at [931, 243] on span "Pan and Broom Block Faces" at bounding box center [949, 242] width 161 height 14
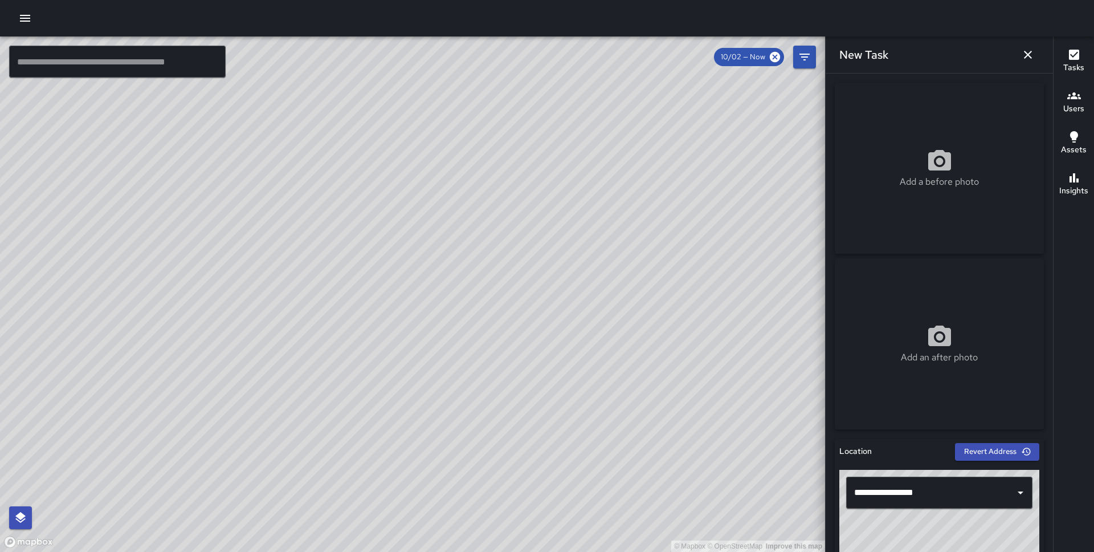
scroll to position [549, 0]
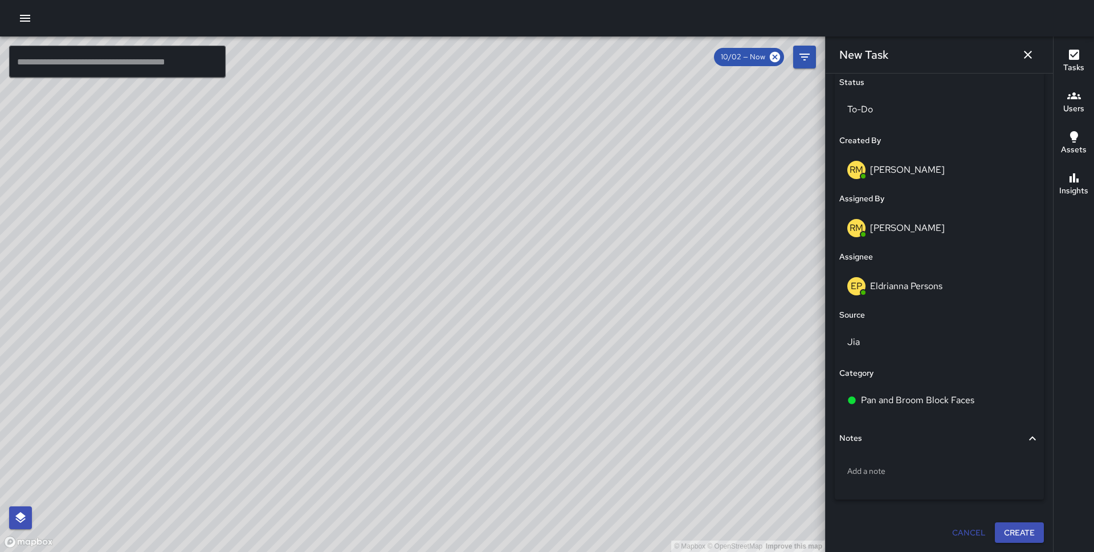
click at [1021, 535] on button "Create" at bounding box center [1019, 532] width 49 height 21
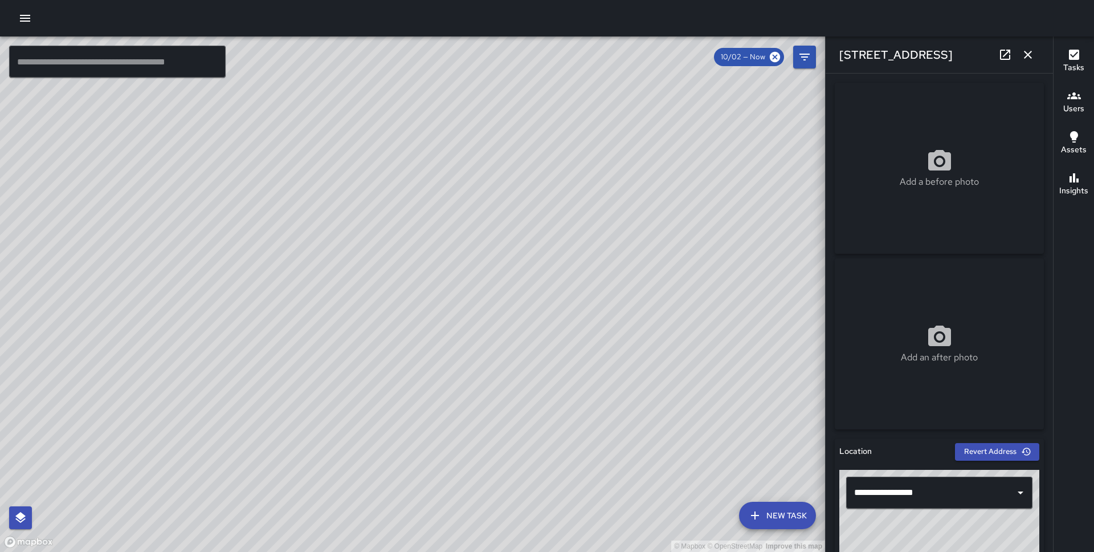
drag, startPoint x: 514, startPoint y: 207, endPoint x: 443, endPoint y: 197, distance: 71.9
click at [443, 197] on div "© Mapbox © OpenStreetMap Improve this map" at bounding box center [412, 293] width 825 height 515
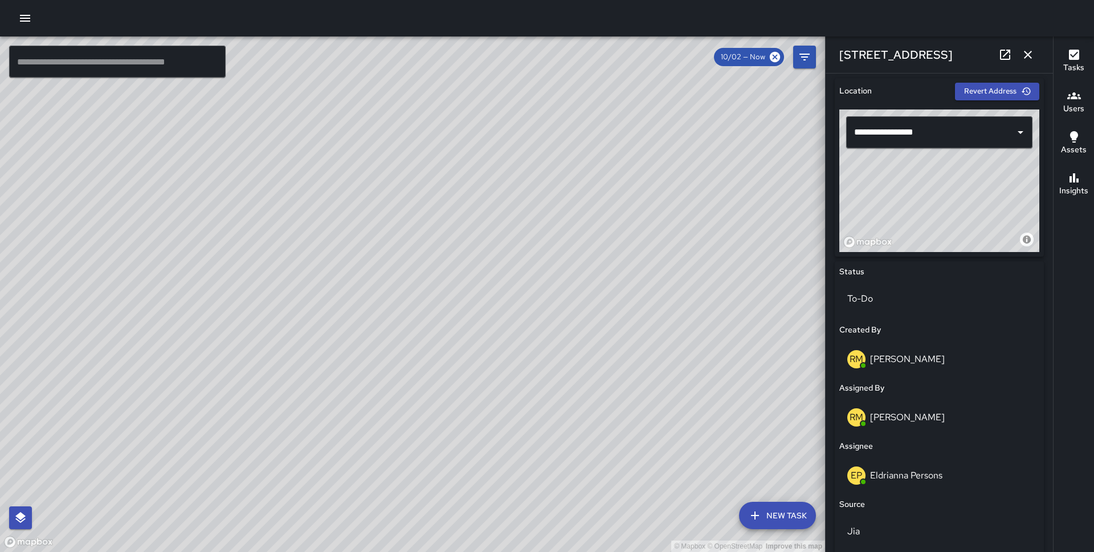
scroll to position [589, 0]
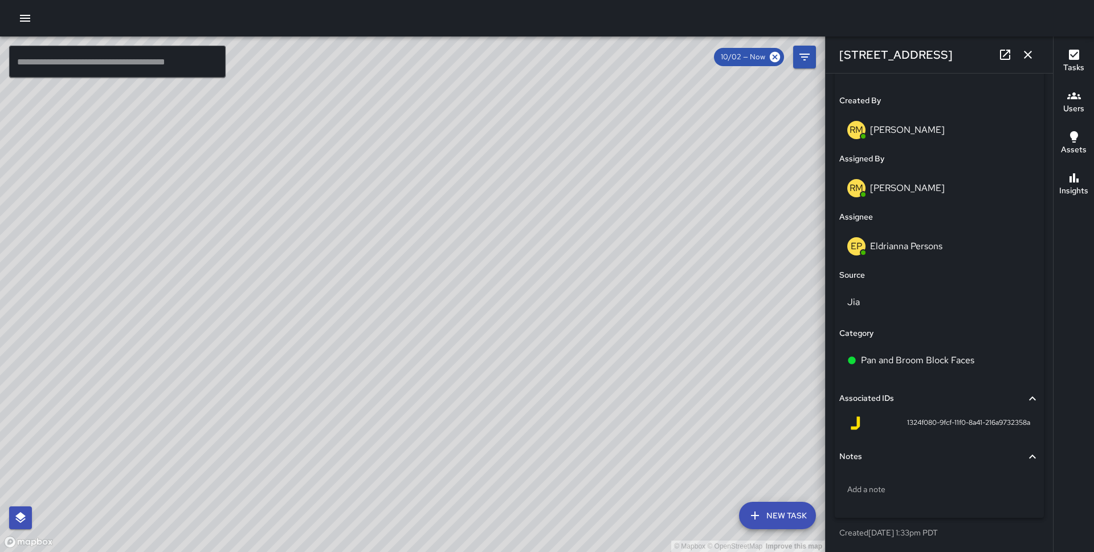
click at [1026, 50] on icon "button" at bounding box center [1028, 55] width 14 height 14
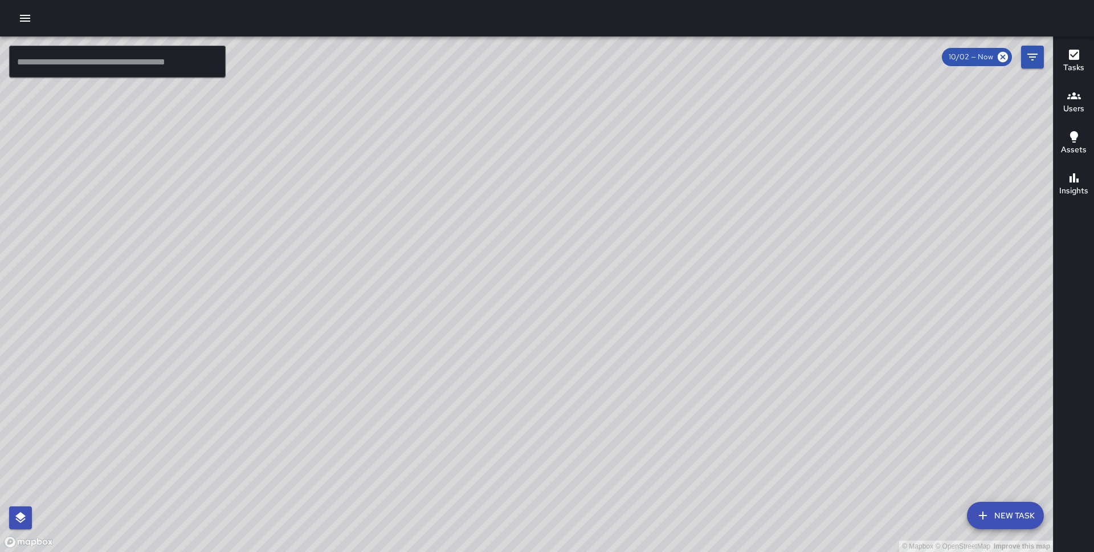
drag, startPoint x: 644, startPoint y: 288, endPoint x: 501, endPoint y: 264, distance: 145.0
click at [501, 264] on div "© Mapbox © OpenStreetMap Improve this map" at bounding box center [526, 293] width 1053 height 515
drag, startPoint x: 746, startPoint y: 250, endPoint x: 655, endPoint y: 313, distance: 110.8
click at [655, 313] on div "© Mapbox © OpenStreetMap Improve this map" at bounding box center [526, 293] width 1053 height 515
